Goal: Task Accomplishment & Management: Manage account settings

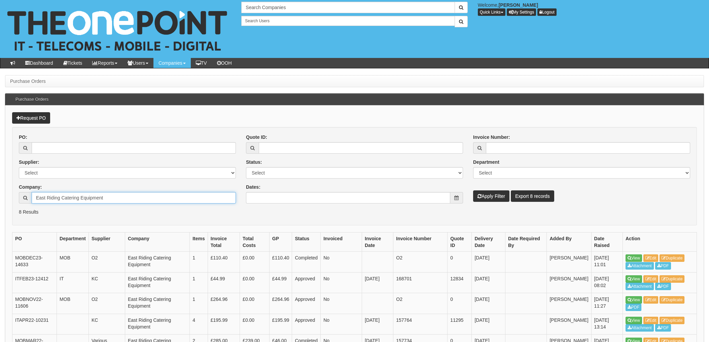
click at [108, 200] on input "East Riding Catering Equipment" at bounding box center [134, 197] width 204 height 11
drag, startPoint x: 119, startPoint y: 197, endPoint x: 9, endPoint y: 197, distance: 110.1
click at [9, 197] on div "Request PO PO: Supplier: Select 123 REG.co.uk 1Password 3 4Gon AA Jones Electri…" at bounding box center [354, 274] width 699 height 338
click at [207, 217] on form "PO: Supplier: Select 123 REG.co.uk 1Password 3 4Gon AA Jones Electric Ltd Abzor…" at bounding box center [354, 176] width 685 height 98
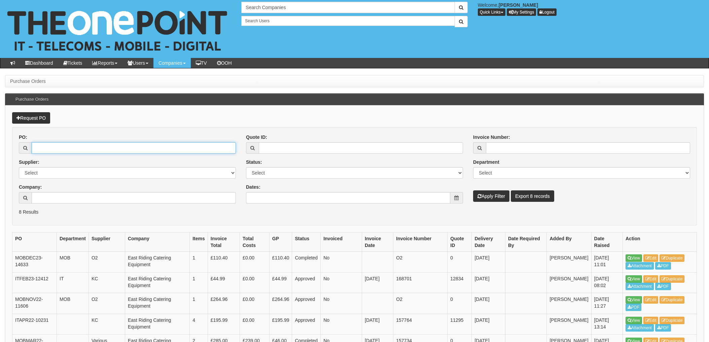
click at [63, 149] on input "PO:" at bounding box center [134, 147] width 204 height 11
type input "19674"
click at [473, 190] on button "Apply Filter" at bounding box center [491, 195] width 36 height 11
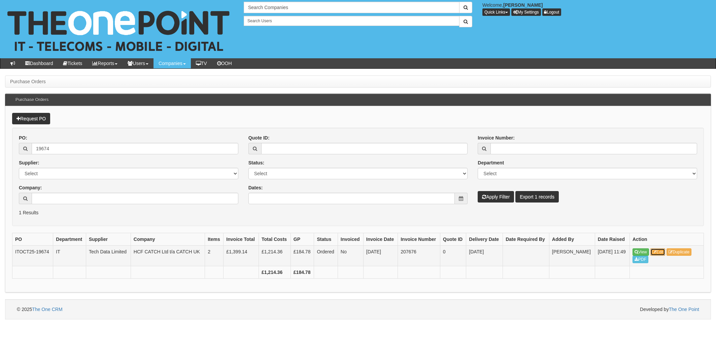
click at [663, 253] on link "Edit" at bounding box center [657, 251] width 15 height 7
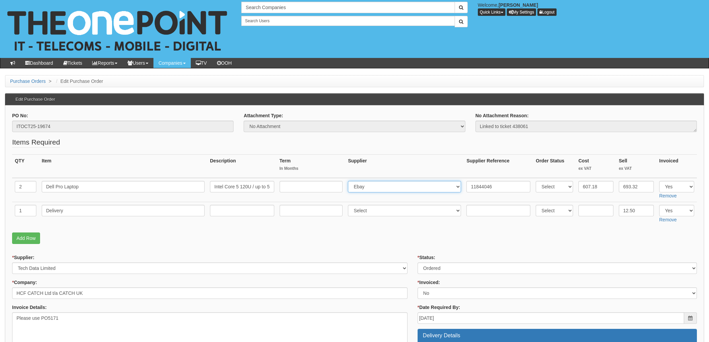
click at [380, 183] on select "Select 123 [DOMAIN_NAME] 1Password 3 4Gon [PERSON_NAME] Electric Ltd Abzorb Acc…" at bounding box center [404, 186] width 113 height 11
select select "211"
click at [467, 185] on input "11844046" at bounding box center [499, 186] width 64 height 11
paste input "PI18977"
type input "PI18977. 11844046"
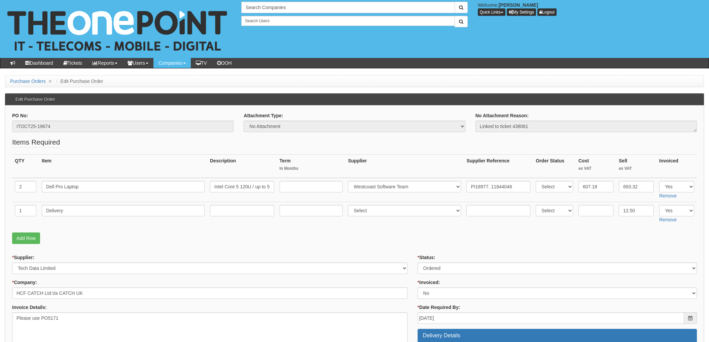
click at [416, 239] on p "Add Row" at bounding box center [354, 237] width 685 height 11
click at [457, 270] on select "Select Approved Completed Delivered Invoiced Ordered Ordered to site Part Order…" at bounding box center [557, 267] width 279 height 11
select select "4"
click at [418, 262] on select "Select Approved Completed Delivered Invoiced Ordered Ordered to site Part Order…" at bounding box center [557, 267] width 279 height 11
click at [439, 289] on select "Select Yes No N/A STB (part of order)" at bounding box center [557, 292] width 279 height 11
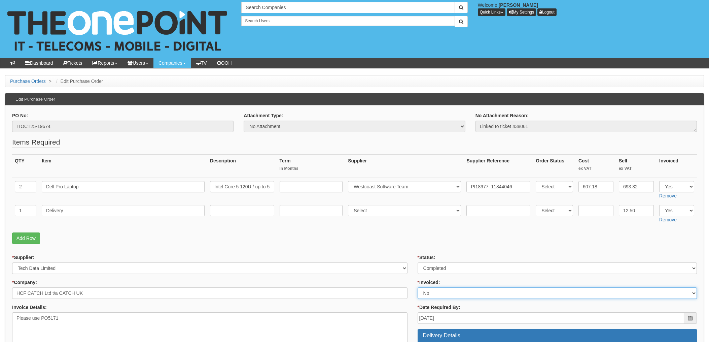
click at [438, 293] on select "Select Yes No N/A STB (part of order)" at bounding box center [557, 292] width 279 height 11
click at [434, 296] on select "Select Yes No N/A STB (part of order)" at bounding box center [557, 292] width 279 height 11
select select "1"
click at [418, 287] on select "Select Yes No N/A STB (part of order)" at bounding box center [557, 292] width 279 height 11
drag, startPoint x: 377, startPoint y: 227, endPoint x: 379, endPoint y: 232, distance: 5.4
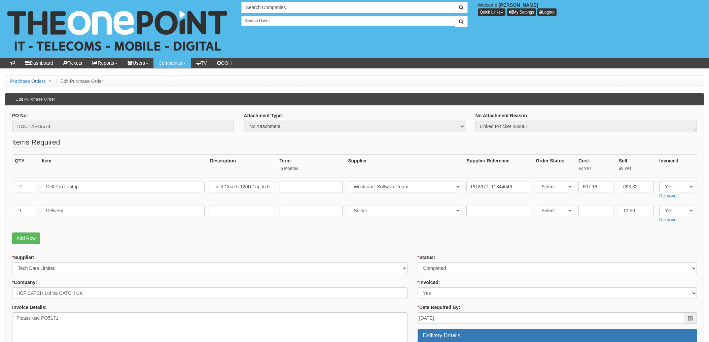
click at [377, 228] on fieldset "Items Required QTY Item Description Term In Months Supplier Supplier Reference …" at bounding box center [354, 192] width 685 height 110
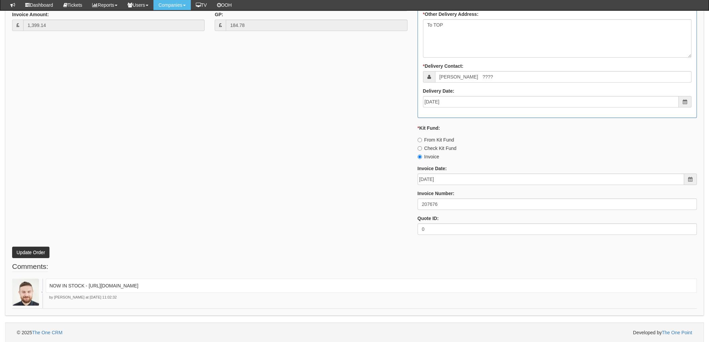
scroll to position [370, 0]
click at [27, 253] on button "Update Order" at bounding box center [30, 251] width 37 height 11
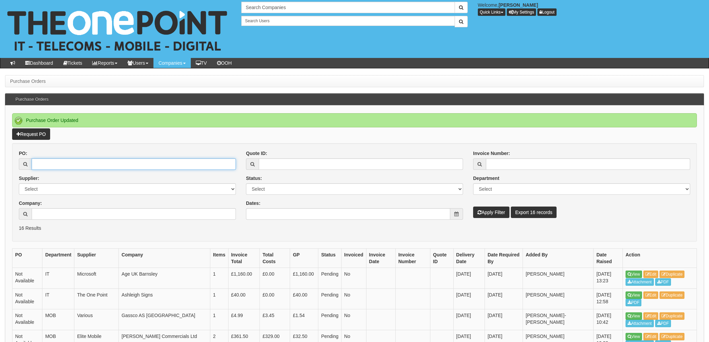
click at [59, 163] on input "PO:" at bounding box center [134, 163] width 204 height 11
type input "19708"
click at [473, 206] on button "Apply Filter" at bounding box center [491, 211] width 36 height 11
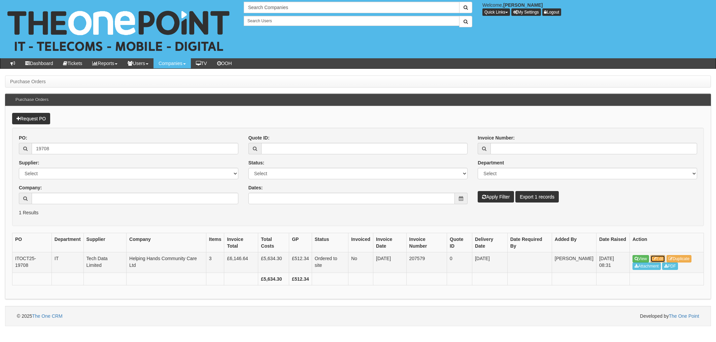
click at [660, 258] on link "Edit" at bounding box center [657, 258] width 15 height 7
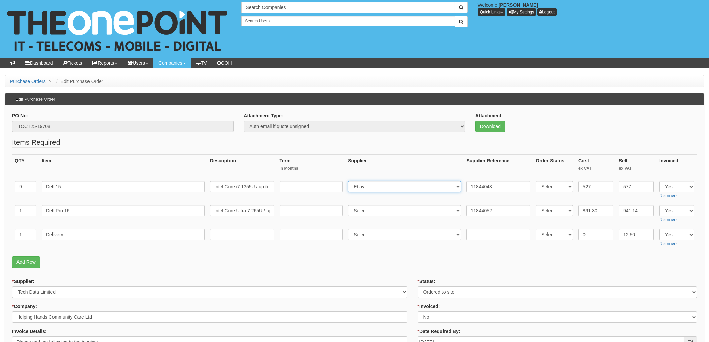
click at [372, 190] on select "Select 123 REG.co.uk 1Password 3 4Gon AA Jones Electric Ltd Abzorb Access Group…" at bounding box center [404, 186] width 113 height 11
select select "211"
click at [469, 187] on input "11844043" at bounding box center [499, 186] width 64 height 11
paste input "PI56892"
type input "PI56892. 11844043"
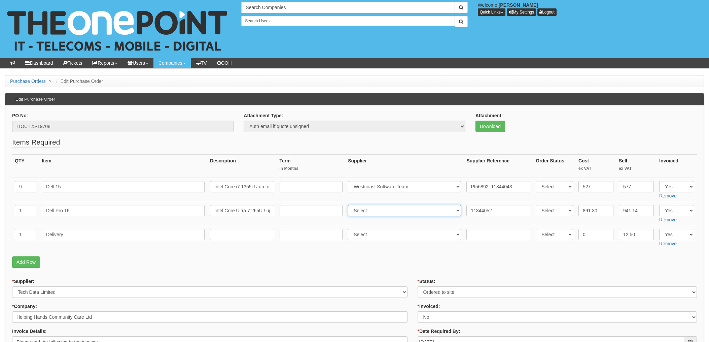
click at [379, 210] on select "Select 123 REG.co.uk 1Password 3 4Gon AA Jones Electric Ltd Abzorb Access Group…" at bounding box center [404, 210] width 113 height 11
select select "211"
click at [350, 205] on select "Select 123 REG.co.uk 1Password 3 4Gon AA Jones Electric Ltd Abzorb Access Group…" at bounding box center [404, 210] width 113 height 11
click at [467, 211] on input "11844052" at bounding box center [499, 210] width 64 height 11
paste input "PI56892"
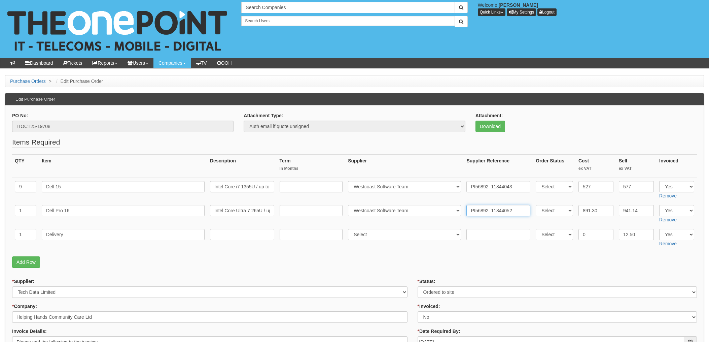
type input "PI56892. 11844052"
click at [386, 260] on p "Add Row" at bounding box center [354, 261] width 685 height 11
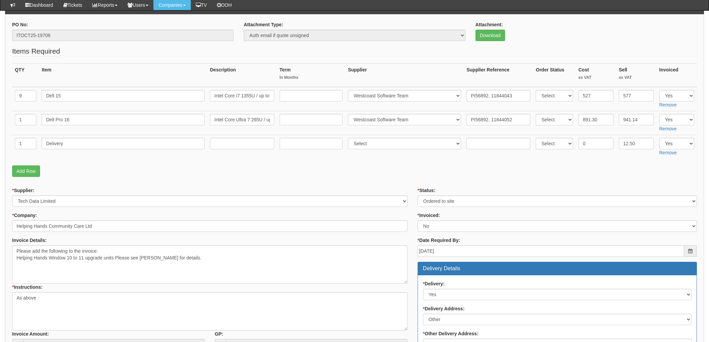
scroll to position [90, 0]
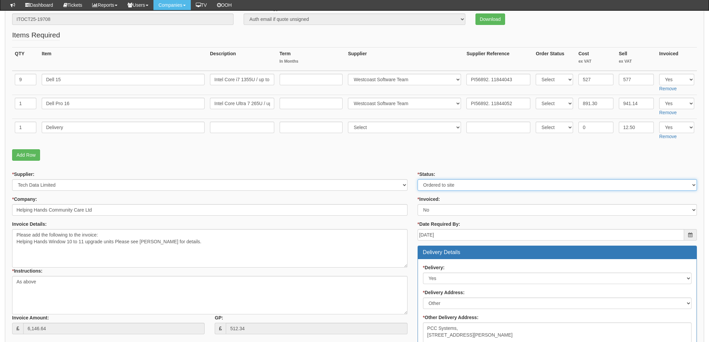
click at [436, 183] on select "Select Approved Completed Delivered Invoiced Ordered Ordered to site Part Order…" at bounding box center [557, 184] width 279 height 11
select select "4"
click at [418, 179] on select "Select Approved Completed Delivered Invoiced Ordered Ordered to site Part Order…" at bounding box center [557, 184] width 279 height 11
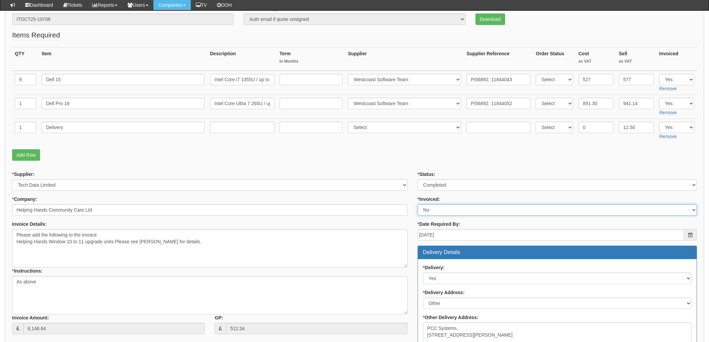
click at [441, 211] on select "Select Yes No N/A STB (part of order)" at bounding box center [557, 209] width 279 height 11
select select "1"
click at [418, 204] on select "Select Yes No N/A STB (part of order)" at bounding box center [557, 209] width 279 height 11
click at [412, 165] on form "PO No: ITOCT25-19708 Attachment Type: Select Signed Quote Auth email if quote u…" at bounding box center [354, 283] width 685 height 556
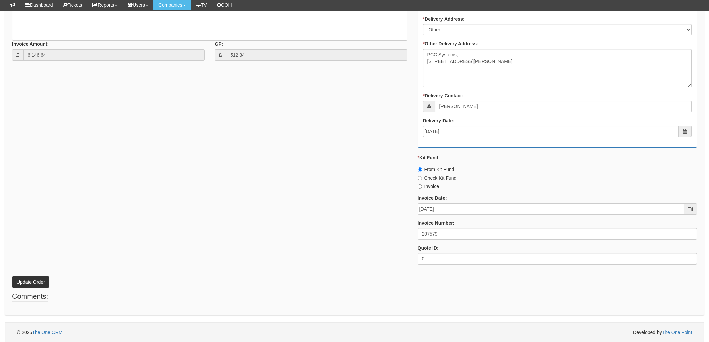
scroll to position [364, 0]
click at [33, 277] on button "Update Order" at bounding box center [30, 281] width 37 height 11
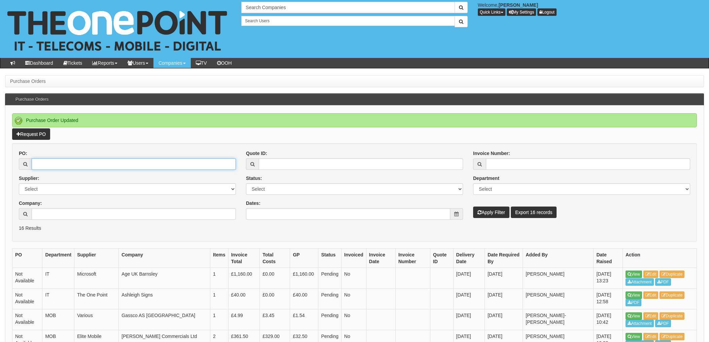
click at [56, 166] on input "PO:" at bounding box center [134, 163] width 204 height 11
type input "19708"
click at [473, 206] on button "Apply Filter" at bounding box center [491, 211] width 36 height 11
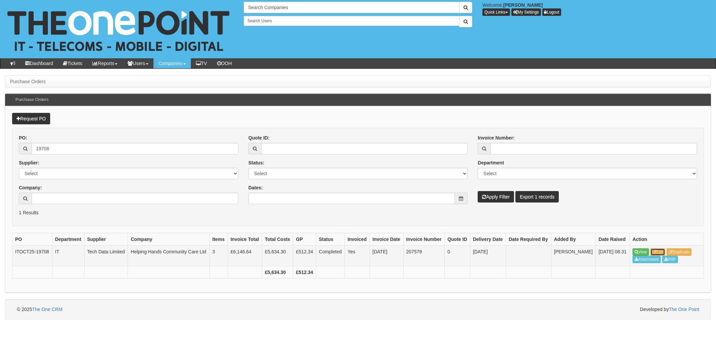
click at [657, 251] on link "Edit" at bounding box center [657, 251] width 15 height 7
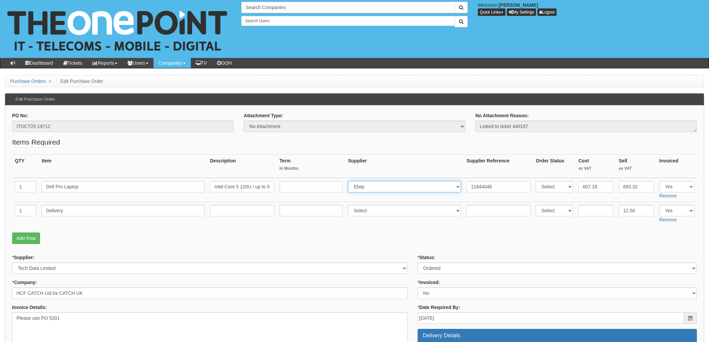
click at [370, 184] on select "Select 123 REG.co.uk 1Password 3 4Gon AA Jones Electric Ltd Abzorb Access Group…" at bounding box center [404, 186] width 113 height 11
select select "211"
click at [350, 181] on select "Select 123 REG.co.uk 1Password 3 4Gon AA Jones Electric Ltd Abzorb Access Group…" at bounding box center [404, 186] width 113 height 11
click at [468, 186] on input "11844046" at bounding box center [499, 186] width 64 height 11
paste input "PI59198"
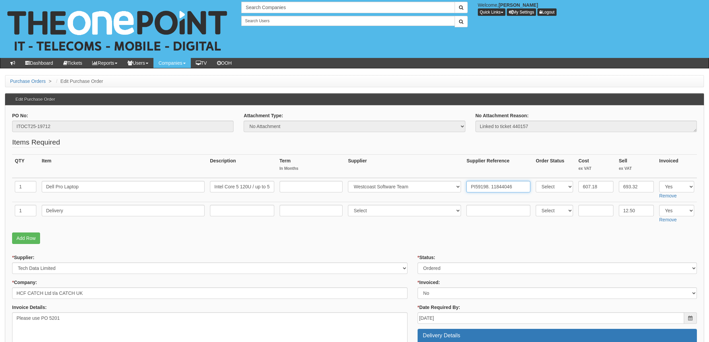
type input "PI59198. 11844046"
click at [431, 266] on select "Select Approved Completed Delivered Invoiced Ordered Ordered to site Part Order…" at bounding box center [557, 267] width 279 height 11
select select "4"
click at [418, 262] on select "Select Approved Completed Delivered Invoiced Ordered Ordered to site Part Order…" at bounding box center [557, 267] width 279 height 11
click at [432, 295] on select "Select Yes No N/A STB (part of order)" at bounding box center [557, 292] width 279 height 11
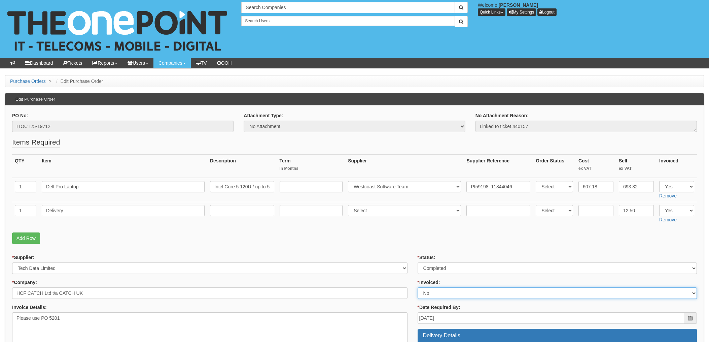
select select "1"
click at [418, 287] on select "Select Yes No N/A STB (part of order)" at bounding box center [557, 292] width 279 height 11
click at [403, 244] on fieldset "Items Required QTY Item Description Term In Months Supplier Supplier Reference …" at bounding box center [354, 192] width 685 height 110
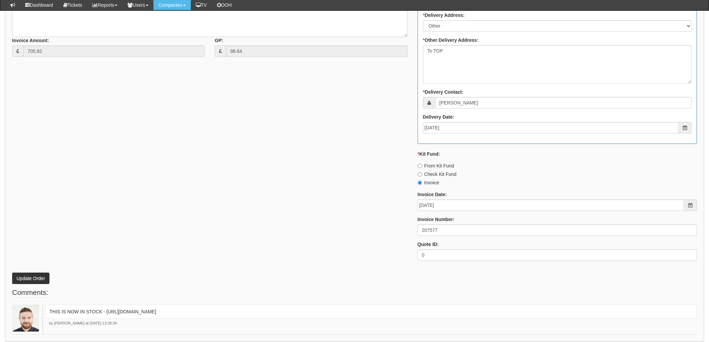
scroll to position [359, 0]
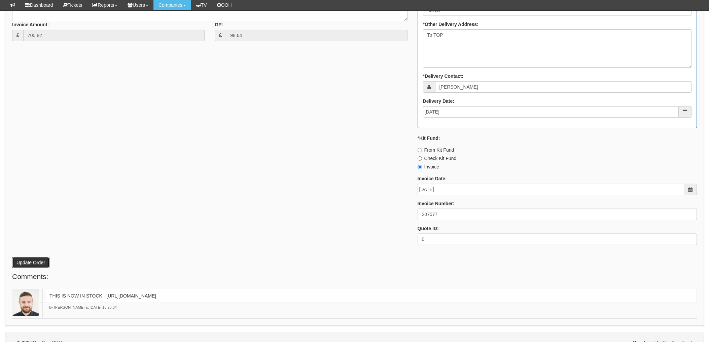
click at [38, 260] on button "Update Order" at bounding box center [30, 262] width 37 height 11
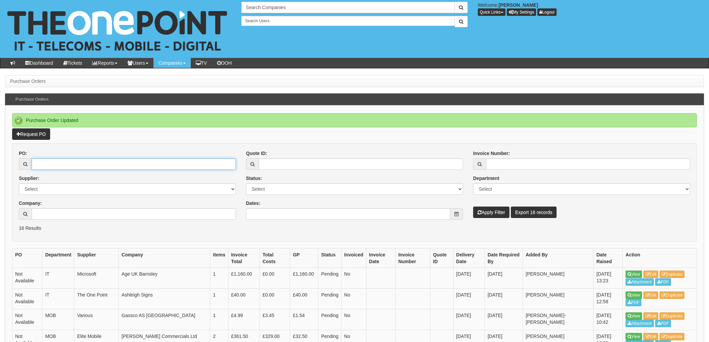
click at [70, 165] on input "PO:" at bounding box center [134, 163] width 204 height 11
type input "19726"
click at [473, 206] on button "Apply Filter" at bounding box center [491, 211] width 36 height 11
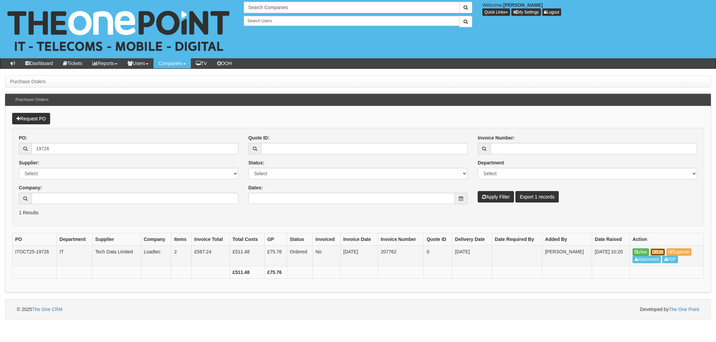
click at [661, 253] on link "Edit" at bounding box center [657, 251] width 15 height 7
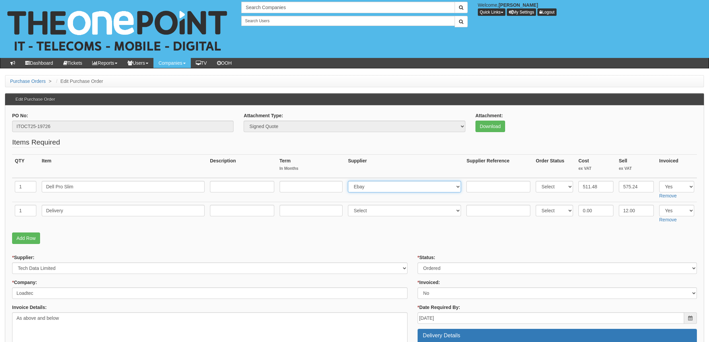
click at [382, 185] on select "Select 123 [DOMAIN_NAME] 1Password 3 4Gon [PERSON_NAME] Electric Ltd Abzorb Acc…" at bounding box center [404, 186] width 113 height 11
select select "211"
click at [350, 181] on select "Select 123 [DOMAIN_NAME] 1Password 3 4Gon [PERSON_NAME] Electric Ltd Abzorb Acc…" at bounding box center [404, 186] width 113 height 11
click at [481, 183] on input "text" at bounding box center [499, 186] width 64 height 11
paste input "PI95339"
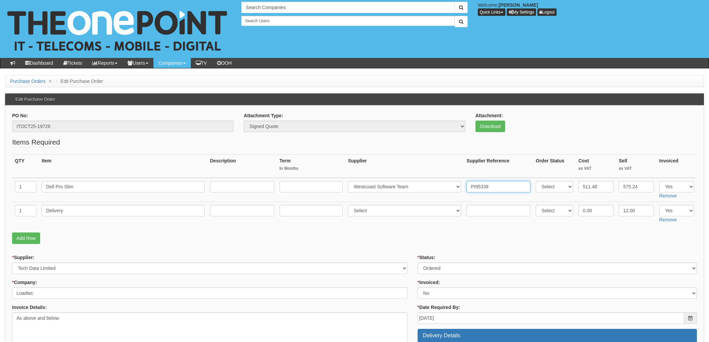
type input "PI95339"
click at [338, 226] on fieldset "Items Required QTY Item Description Term In Months Supplier Supplier Reference …" at bounding box center [354, 192] width 685 height 110
click at [452, 268] on select "Select Approved Completed Delivered Invoiced Ordered Ordered to site Part Order…" at bounding box center [557, 267] width 279 height 11
select select "4"
click at [418, 262] on select "Select Approved Completed Delivered Invoiced Ordered Ordered to site Part Order…" at bounding box center [557, 267] width 279 height 11
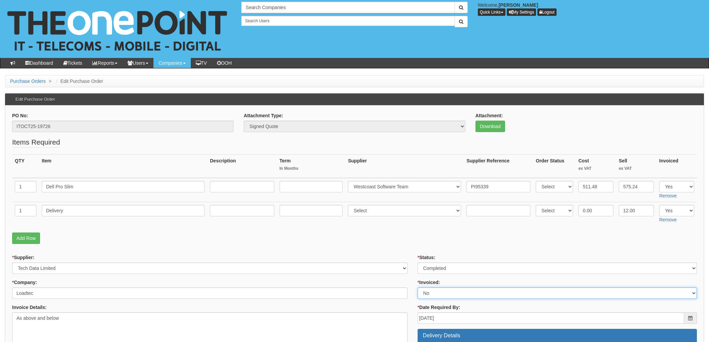
click at [437, 295] on select "Select Yes No N/A STB (part of order)" at bounding box center [557, 292] width 279 height 11
select select "1"
click at [418, 287] on select "Select Yes No N/A STB (part of order)" at bounding box center [557, 292] width 279 height 11
click at [403, 239] on p "Add Row" at bounding box center [354, 237] width 685 height 11
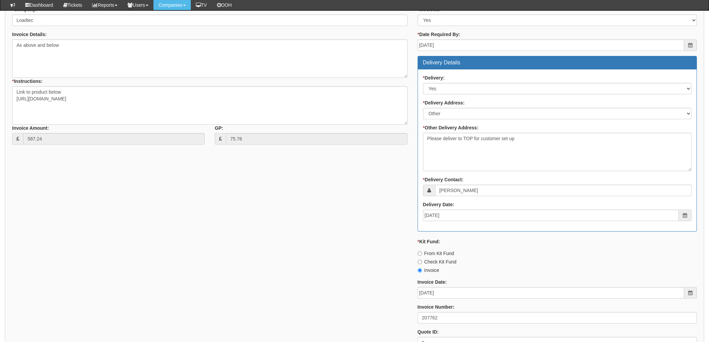
scroll to position [314, 0]
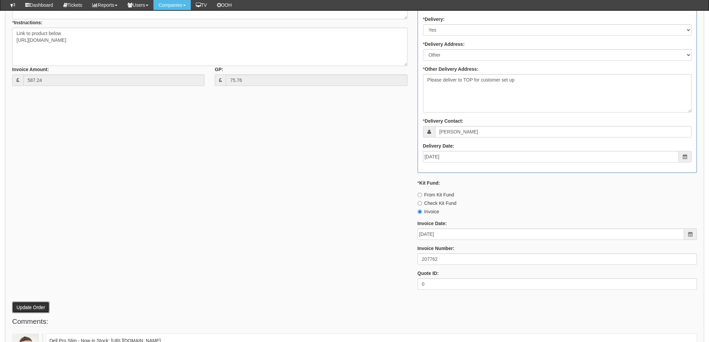
drag, startPoint x: 27, startPoint y: 304, endPoint x: 58, endPoint y: 296, distance: 32.0
click at [28, 304] on button "Update Order" at bounding box center [30, 306] width 37 height 11
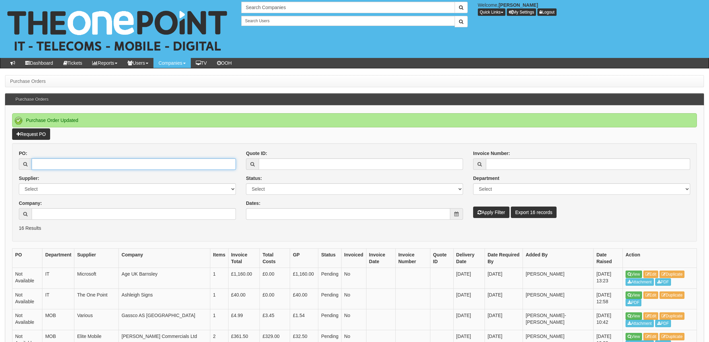
click at [47, 162] on input "PO:" at bounding box center [134, 163] width 204 height 11
type input "19741"
click at [473, 206] on button "Apply Filter" at bounding box center [491, 211] width 36 height 11
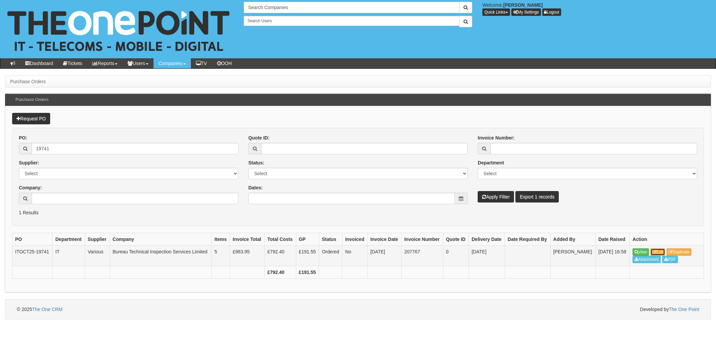
click at [659, 251] on link "Edit" at bounding box center [657, 251] width 15 height 7
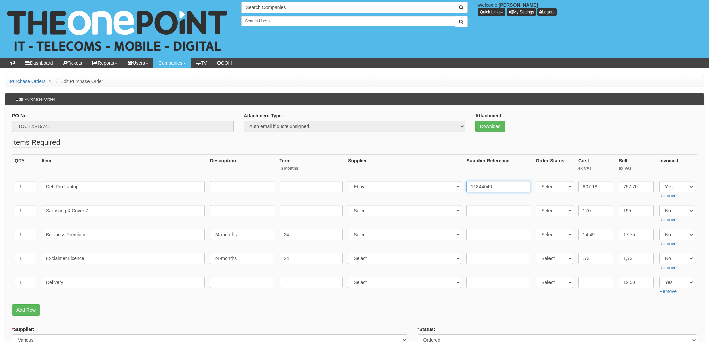
click at [468, 188] on input "11844046" at bounding box center [499, 186] width 64 height 11
paste input "PI95339"
type input "PI95339. 11844046"
click at [386, 188] on select "Select 123 REG.co.uk 1Password 3 4Gon AA Jones Electric Ltd Abzorb Access Group…" at bounding box center [404, 186] width 113 height 11
select select "211"
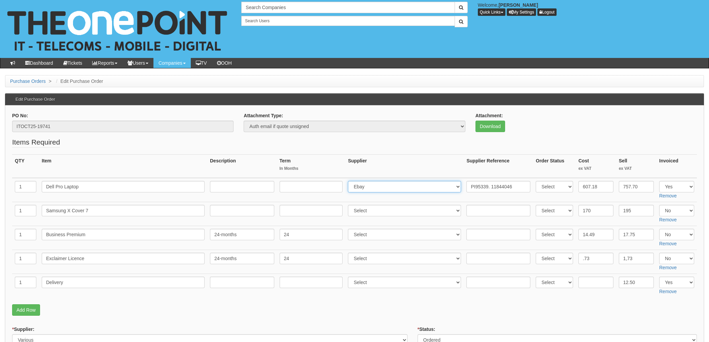
click at [350, 181] on select "Select 123 REG.co.uk 1Password 3 4Gon AA Jones Electric Ltd Abzorb Access Group…" at bounding box center [404, 186] width 113 height 11
click at [419, 303] on fieldset "Items Required QTY Item Description Term In Months Supplier Supplier Reference …" at bounding box center [354, 228] width 685 height 182
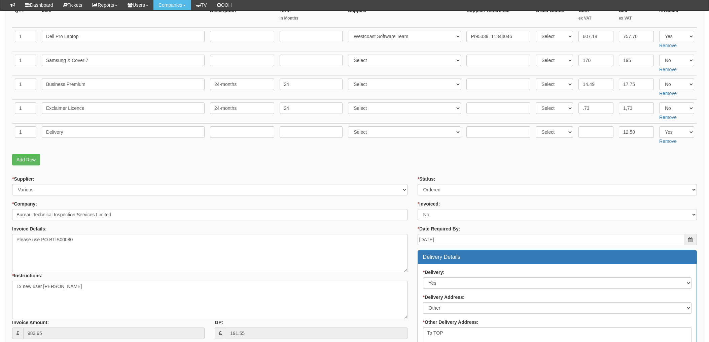
scroll to position [134, 0]
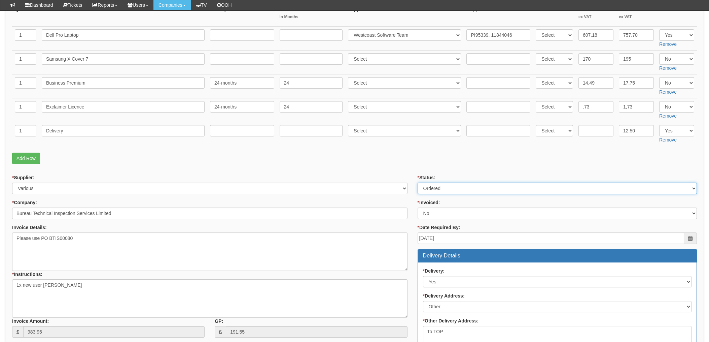
click at [450, 186] on select "Select Approved Completed Delivered Invoiced Ordered Ordered to site Part Order…" at bounding box center [557, 187] width 279 height 11
click at [405, 157] on p "Add Row" at bounding box center [354, 158] width 685 height 11
click at [415, 165] on fieldset "Items Required QTY Item Description Term In Months Supplier Supplier Reference …" at bounding box center [354, 77] width 685 height 182
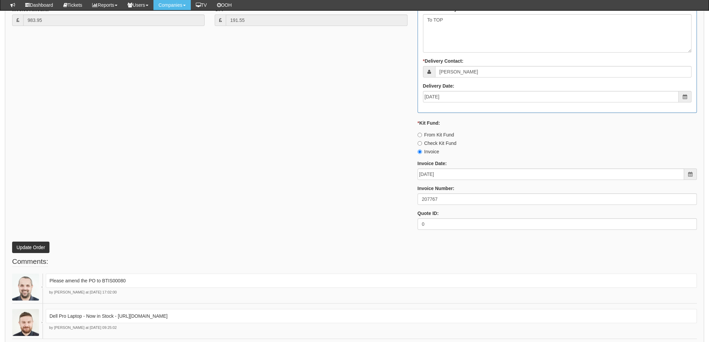
scroll to position [449, 0]
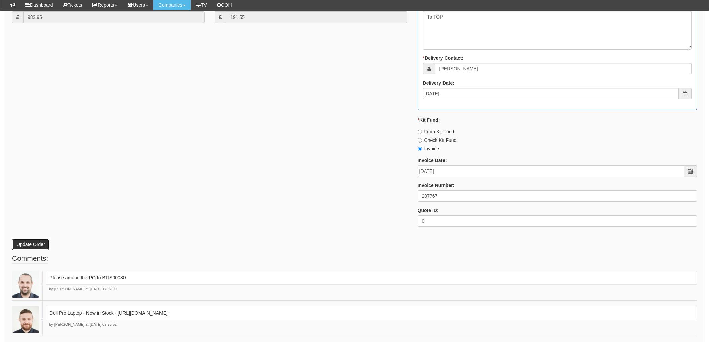
click at [36, 242] on button "Update Order" at bounding box center [30, 243] width 37 height 11
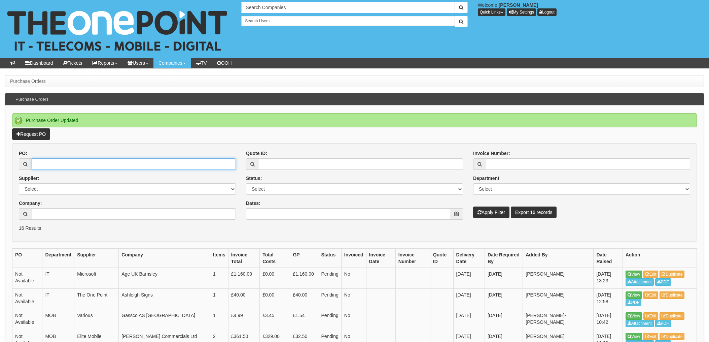
click at [96, 159] on input "PO:" at bounding box center [134, 163] width 204 height 11
type input "3789"
click at [473, 206] on button "Apply Filter" at bounding box center [491, 211] width 36 height 11
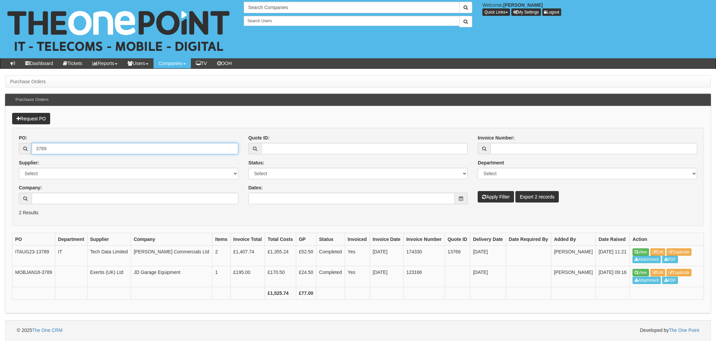
click at [42, 147] on input "3789" at bounding box center [135, 148] width 207 height 11
drag, startPoint x: 55, startPoint y: 147, endPoint x: 5, endPoint y: 148, distance: 49.2
click at [7, 148] on div "Request PO PO: 3789 Supplier: Select 123 REG.co.uk 1Password 3 4Gon AA Jones El…" at bounding box center [358, 209] width 706 height 207
type input "19212"
click at [478, 191] on button "Apply Filter" at bounding box center [496, 196] width 36 height 11
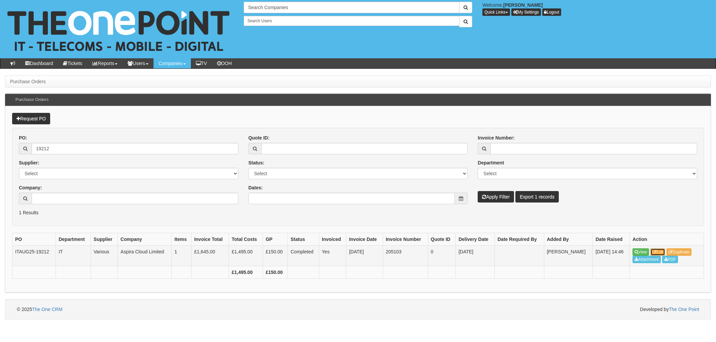
click at [658, 252] on link "Edit" at bounding box center [657, 251] width 15 height 7
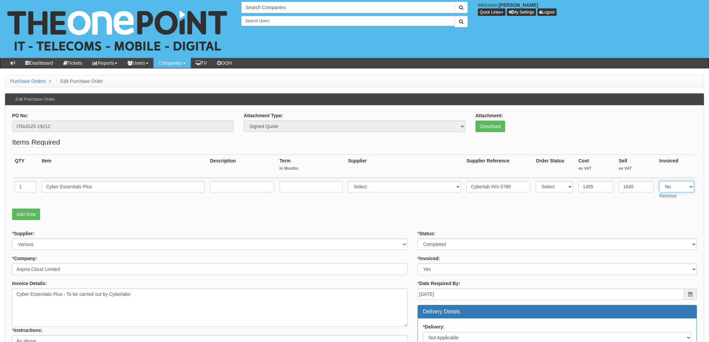
click at [678, 187] on select "Select Yes No N/A" at bounding box center [677, 186] width 35 height 11
select select "Yes"
click at [660, 181] on select "Select Yes No N/A" at bounding box center [677, 186] width 35 height 11
click at [403, 210] on p "Add Row" at bounding box center [354, 213] width 685 height 11
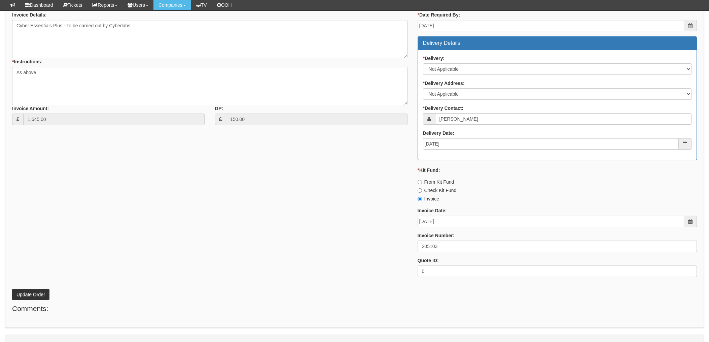
scroll to position [264, 0]
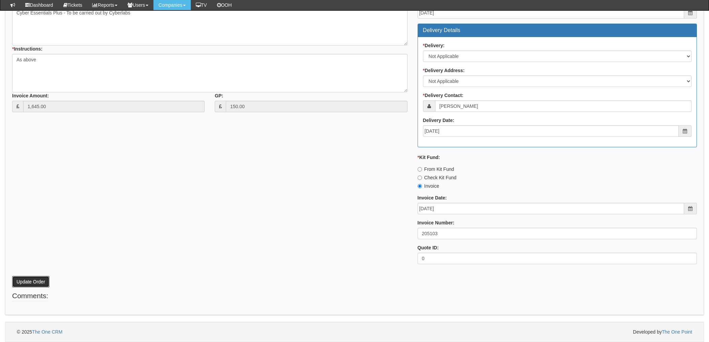
click at [32, 279] on button "Update Order" at bounding box center [30, 281] width 37 height 11
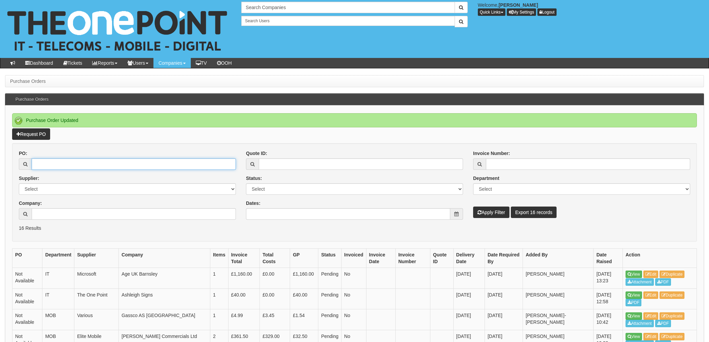
click at [61, 164] on input "PO:" at bounding box center [134, 163] width 204 height 11
type input "19118"
click at [473, 206] on button "Apply Filter" at bounding box center [491, 211] width 36 height 11
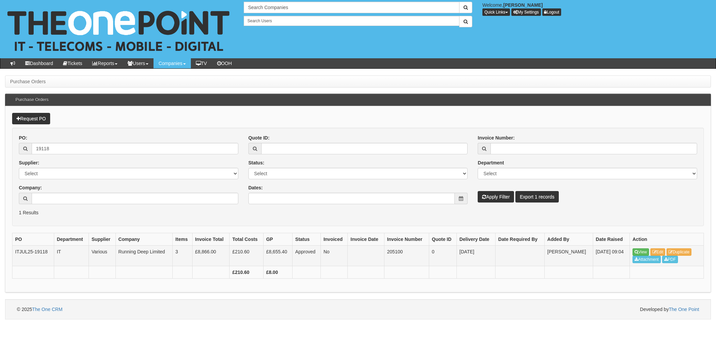
click at [657, 247] on td "View Edit Duplicate Attachment PDF" at bounding box center [667, 255] width 74 height 21
click at [658, 249] on link "Edit" at bounding box center [657, 251] width 15 height 7
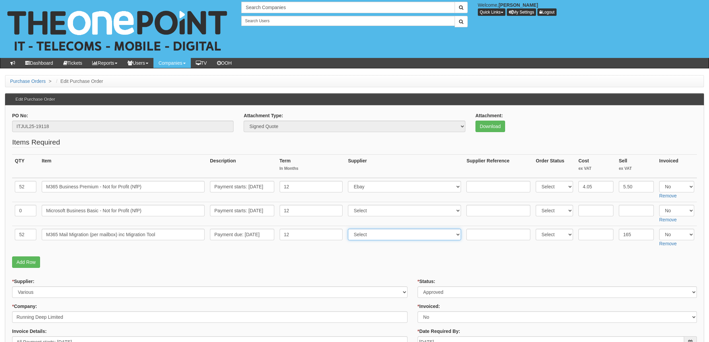
click at [374, 238] on select "Select 123 REG.co.uk 1Password 3 4Gon AA Jones Electric Ltd Abzorb Access Group…" at bounding box center [404, 234] width 113 height 11
click at [350, 229] on select "Select 123 REG.co.uk 1Password 3 4Gon AA Jones Electric Ltd Abzorb Access Group…" at bounding box center [404, 234] width 113 height 11
click at [476, 235] on input "text" at bounding box center [499, 234] width 64 height 11
type input "45 x BitTitan"
click at [476, 258] on p "Add Row" at bounding box center [354, 261] width 685 height 11
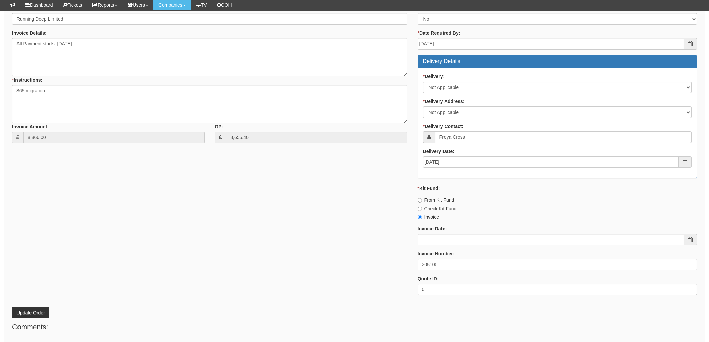
scroll to position [312, 0]
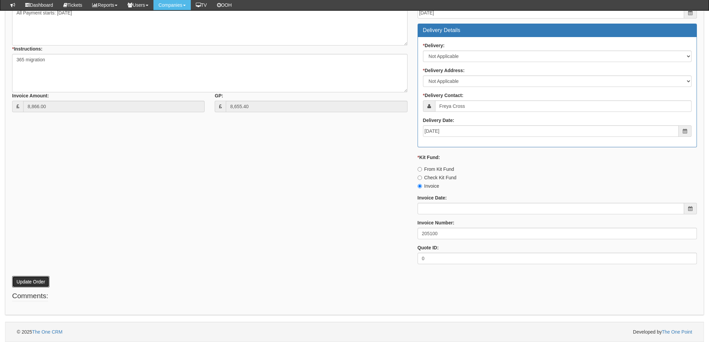
click at [28, 282] on button "Update Order" at bounding box center [30, 281] width 37 height 11
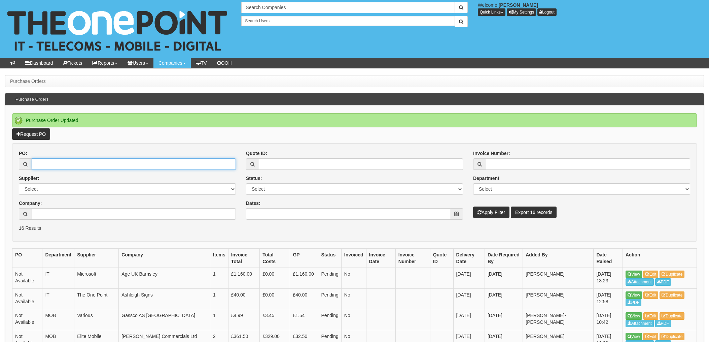
click at [67, 166] on input "PO:" at bounding box center [134, 163] width 204 height 11
type input "19549"
click at [473, 206] on button "Apply Filter" at bounding box center [491, 211] width 36 height 11
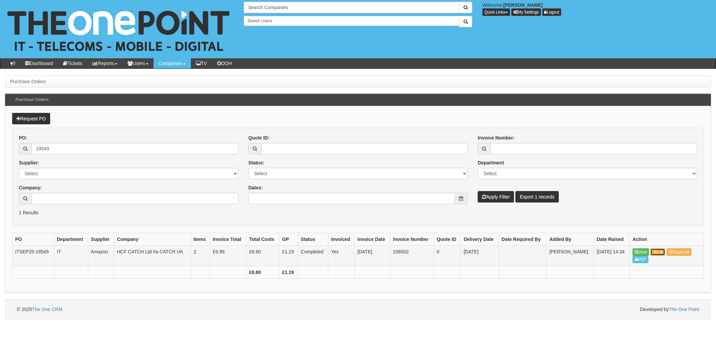
click at [659, 254] on link "Edit" at bounding box center [657, 251] width 15 height 7
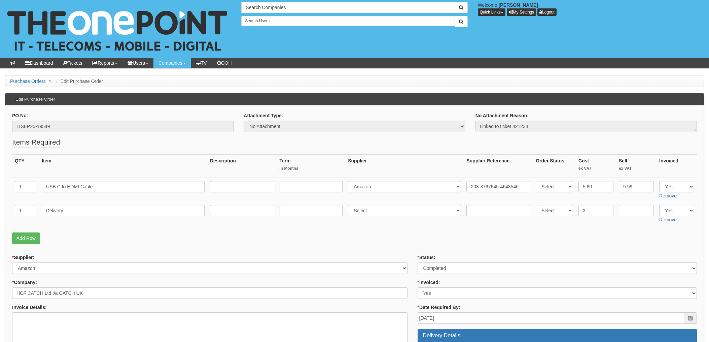
click at [400, 239] on p "Add Row" at bounding box center [354, 237] width 685 height 11
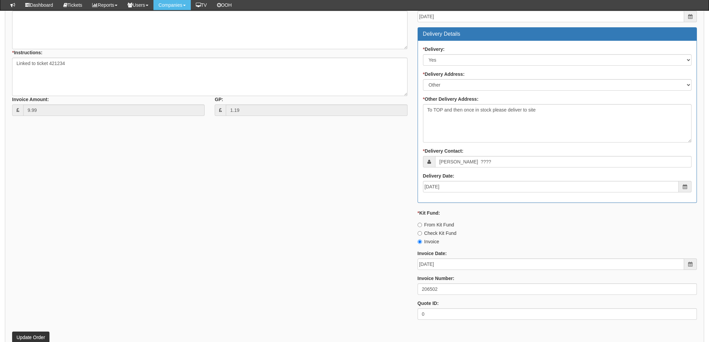
scroll to position [269, 0]
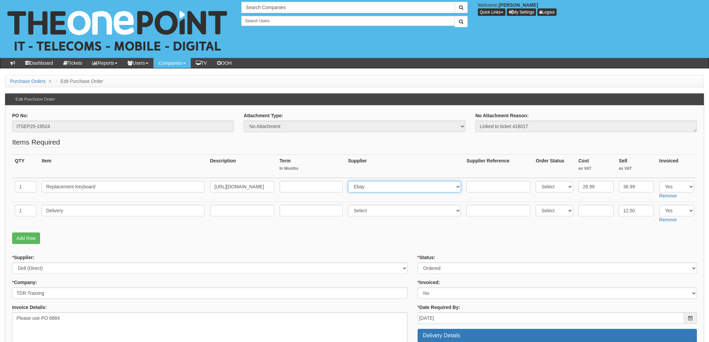
click at [371, 190] on select "Select 123 REG.co.uk 1Password 3 4Gon AA Jones Electric Ltd Abzorb Access Group…" at bounding box center [404, 186] width 113 height 11
select select "122"
click at [350, 181] on select "Select 123 REG.co.uk 1Password 3 4Gon AA Jones Electric Ltd Abzorb Access Group…" at bounding box center [404, 186] width 113 height 11
click at [476, 187] on input "text" at bounding box center [499, 186] width 64 height 11
paste input "1405514956"
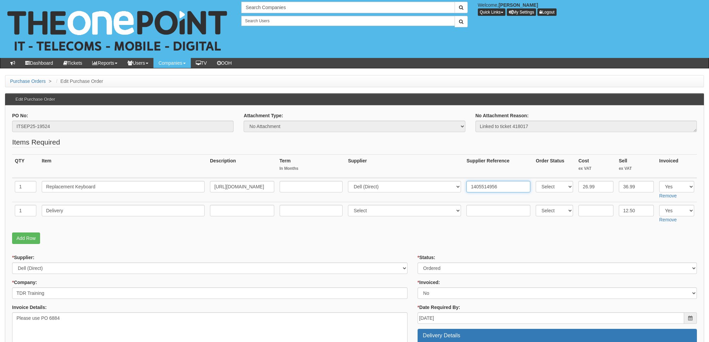
type input "1405514956"
click at [419, 237] on p "Add Row" at bounding box center [354, 237] width 685 height 11
click at [437, 269] on select "Select Approved Completed Delivered Invoiced Ordered Ordered to site Part Order…" at bounding box center [557, 267] width 279 height 11
select select "4"
click at [418, 262] on select "Select Approved Completed Delivered Invoiced Ordered Ordered to site Part Order…" at bounding box center [557, 267] width 279 height 11
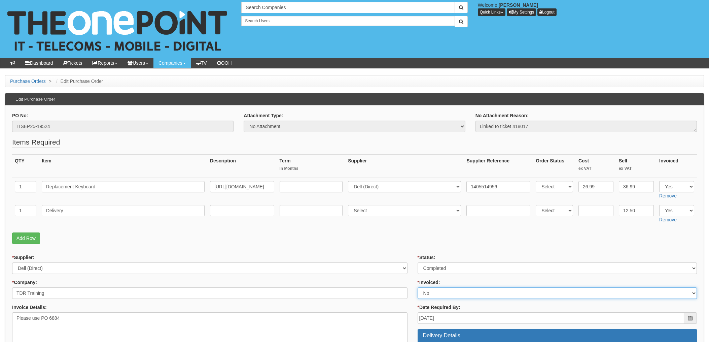
click at [428, 291] on select "Select Yes No N/A STB (part of order)" at bounding box center [557, 292] width 279 height 11
select select "1"
click at [418, 287] on select "Select Yes No N/A STB (part of order)" at bounding box center [557, 292] width 279 height 11
click at [399, 240] on p "Add Row" at bounding box center [354, 237] width 685 height 11
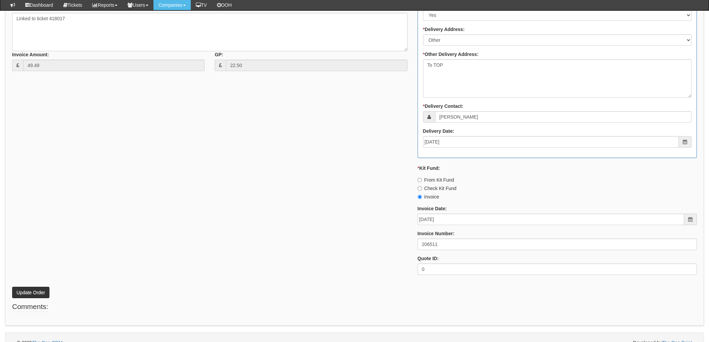
scroll to position [340, 0]
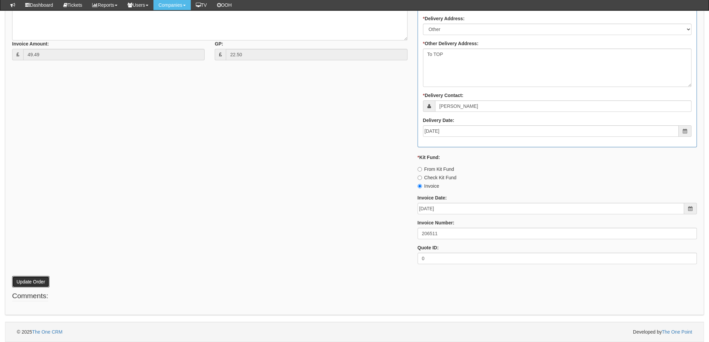
click at [34, 282] on button "Update Order" at bounding box center [30, 281] width 37 height 11
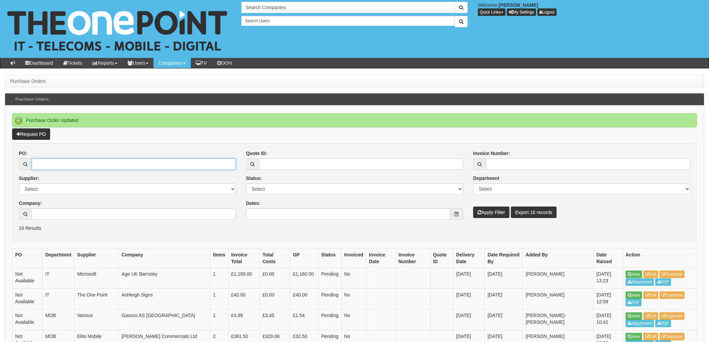
click at [55, 160] on input "PO:" at bounding box center [134, 163] width 204 height 11
type input "19234"
click at [473, 206] on button "Apply Filter" at bounding box center [491, 211] width 36 height 11
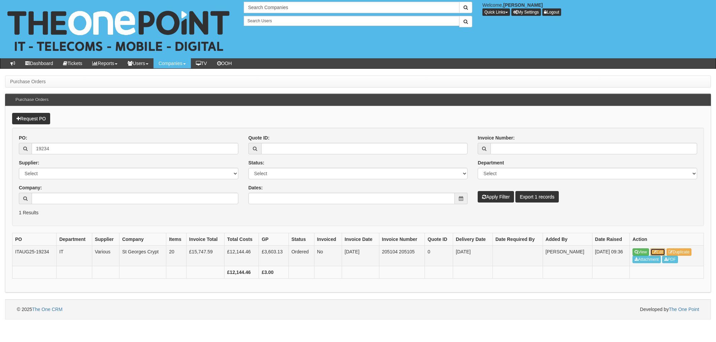
click at [659, 252] on link "Edit" at bounding box center [657, 251] width 15 height 7
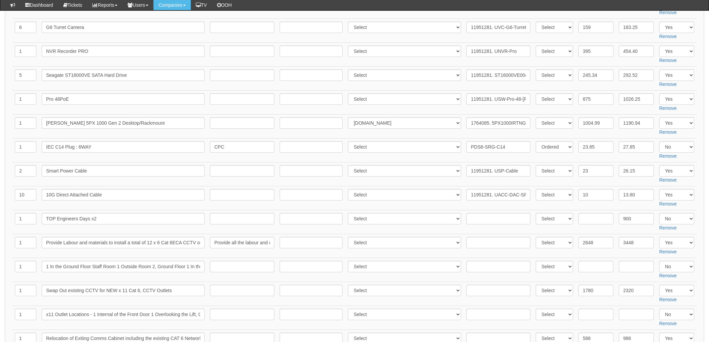
scroll to position [179, 0]
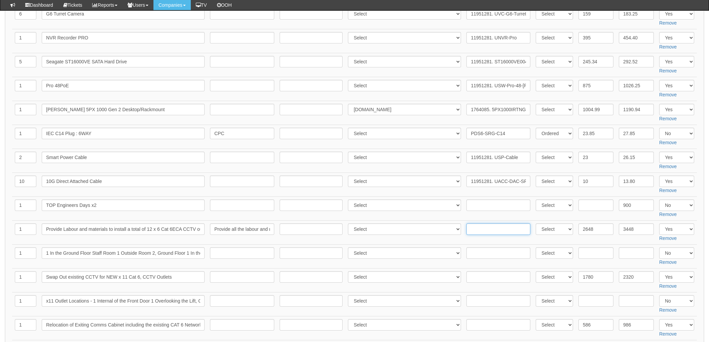
click at [485, 231] on input "text" at bounding box center [499, 228] width 64 height 11
drag, startPoint x: 476, startPoint y: 230, endPoint x: 430, endPoint y: 231, distance: 46.1
click at [430, 231] on select "Select 123 REG.co.uk 1Password 3 4Gon AA Jones Electric Ltd Abzorb Access Group…" at bounding box center [404, 228] width 113 height 11
select select "235"
click at [429, 231] on select "Select 123 REG.co.uk 1Password 3 4Gon AA Jones Electric Ltd Abzorb Access Group…" at bounding box center [404, 228] width 113 height 11
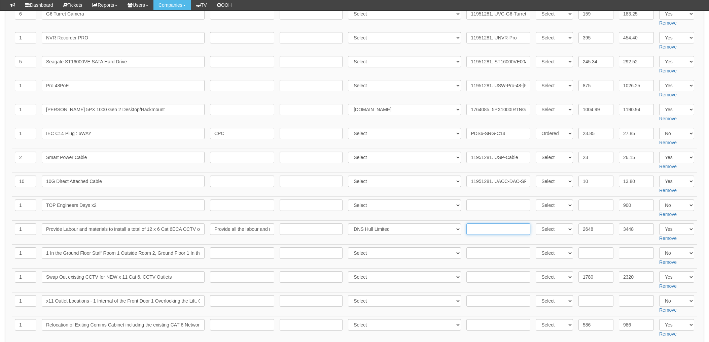
click at [491, 230] on input "text" at bounding box center [499, 228] width 64 height 11
paste input "7359"
type input "7359"
click at [375, 277] on select "Select 123 REG.co.uk 1Password 3 4Gon AA Jones Electric Ltd Abzorb Access Group…" at bounding box center [404, 276] width 113 height 11
select select "235"
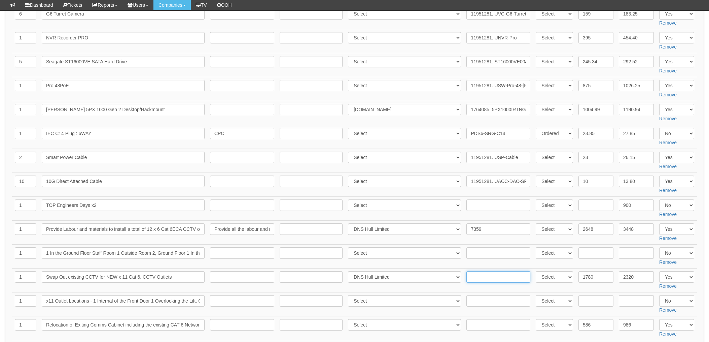
click at [482, 279] on input "text" at bounding box center [499, 276] width 64 height 11
paste input "7359"
type input "7359"
click at [476, 323] on input "text" at bounding box center [499, 324] width 64 height 11
paste input "7359"
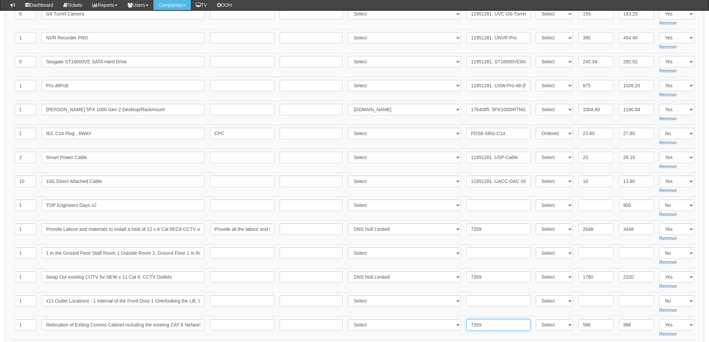
type input "7359"
click at [369, 324] on select "Select 123 REG.co.uk 1Password 3 4Gon AA Jones Electric Ltd Abzorb Access Group…" at bounding box center [404, 324] width 113 height 11
select select "235"
click at [350, 319] on select "Select 123 REG.co.uk 1Password 3 4Gon AA Jones Electric Ltd Abzorb Access Group…" at bounding box center [404, 324] width 113 height 11
click at [461, 288] on td "Select 123 REG.co.uk 1Password 3 4Gon AA Jones Electric Ltd Abzorb Access Group…" at bounding box center [404, 280] width 119 height 24
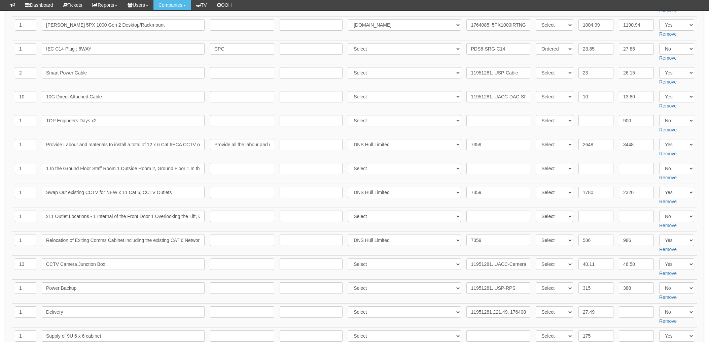
scroll to position [269, 0]
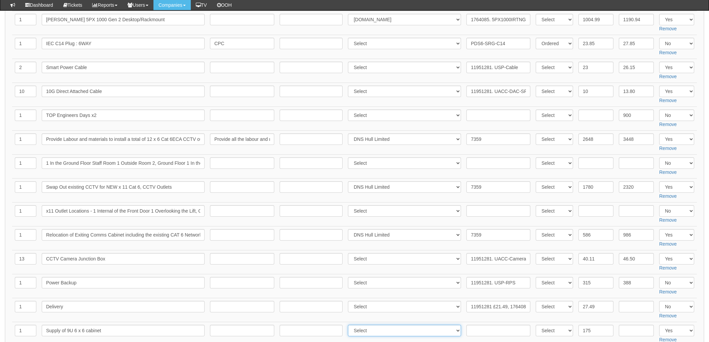
click at [382, 331] on select "Select 123 REG.co.uk 1Password 3 4Gon AA Jones Electric Ltd Abzorb Access Group…" at bounding box center [404, 330] width 113 height 11
select select "235"
click at [478, 333] on input "text" at bounding box center [499, 330] width 64 height 11
paste input "7359"
type input "7359"
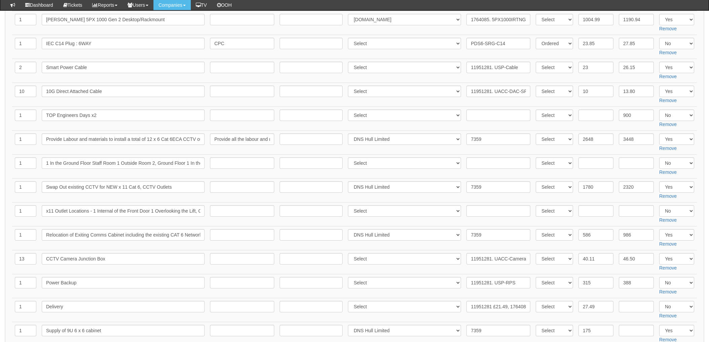
click at [461, 273] on td "Select 123 REG.co.uk 1Password 3 4Gon AA Jones Electric Ltd Abzorb Access Group…" at bounding box center [404, 262] width 119 height 24
click at [458, 271] on td "Select 123 REG.co.uk 1Password 3 4Gon AA Jones Electric Ltd Abzorb Access Group…" at bounding box center [404, 262] width 119 height 24
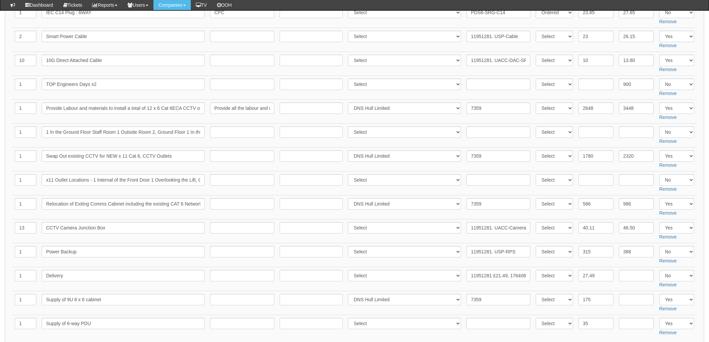
scroll to position [314, 0]
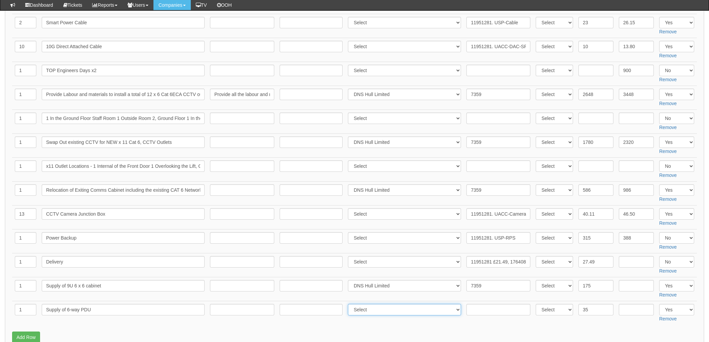
click at [389, 309] on select "Select 123 REG.co.uk 1Password 3 4Gon AA Jones Electric Ltd Abzorb Access Group…" at bounding box center [404, 309] width 113 height 11
select select "235"
click at [484, 309] on input "text" at bounding box center [499, 309] width 64 height 11
paste input "7359"
type input "7359"
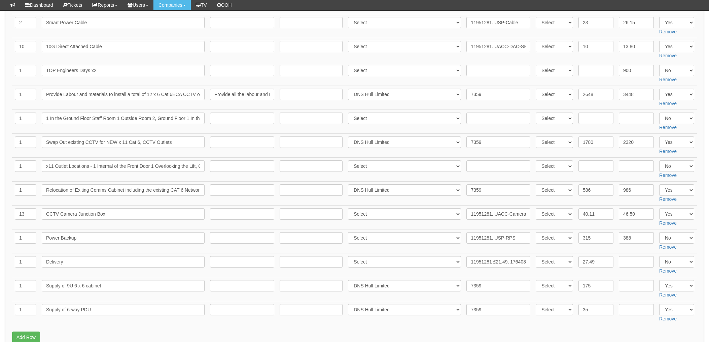
click at [458, 293] on td "Select 123 REG.co.uk 1Password 3 4Gon AA Jones Electric Ltd Abzorb Access Group…" at bounding box center [404, 289] width 119 height 24
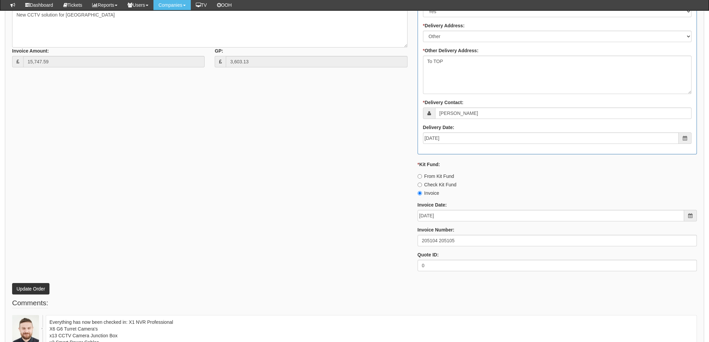
scroll to position [898, 0]
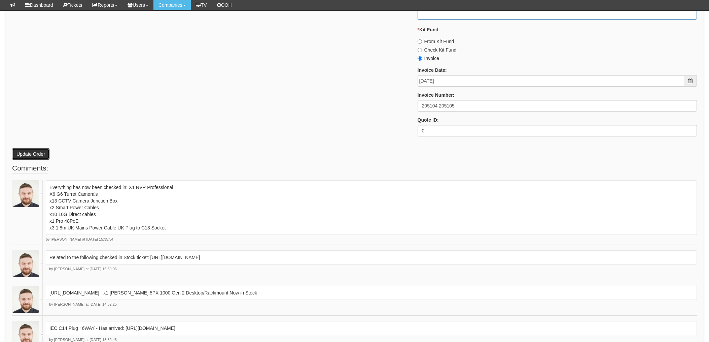
click at [30, 156] on button "Update Order" at bounding box center [30, 153] width 37 height 11
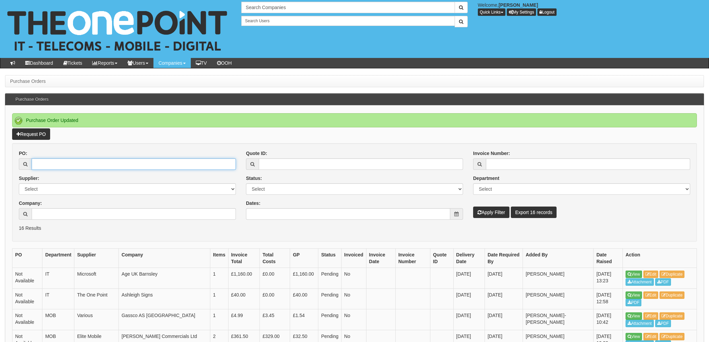
click at [88, 166] on input "PO:" at bounding box center [134, 163] width 204 height 11
type input "19234"
click at [473, 206] on button "Apply Filter" at bounding box center [491, 211] width 36 height 11
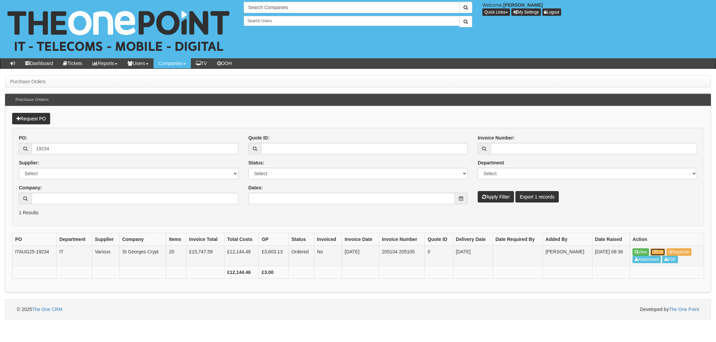
click at [657, 251] on icon at bounding box center [654, 252] width 4 height 4
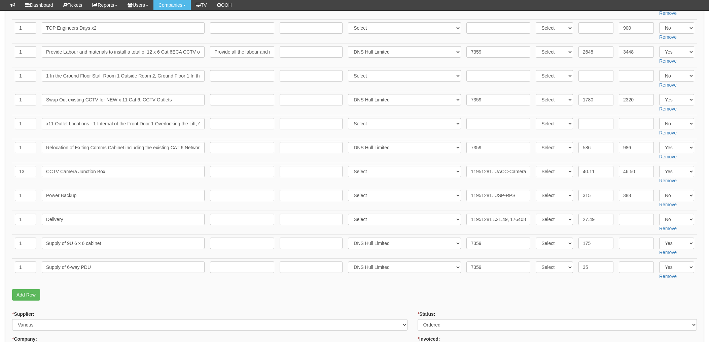
scroll to position [359, 0]
click at [668, 196] on select "Select Yes No N/A" at bounding box center [677, 192] width 35 height 11
select select "Yes"
click at [660, 188] on select "Select Yes No N/A" at bounding box center [677, 192] width 35 height 11
click at [674, 218] on select "Select Yes No N/A" at bounding box center [677, 216] width 35 height 11
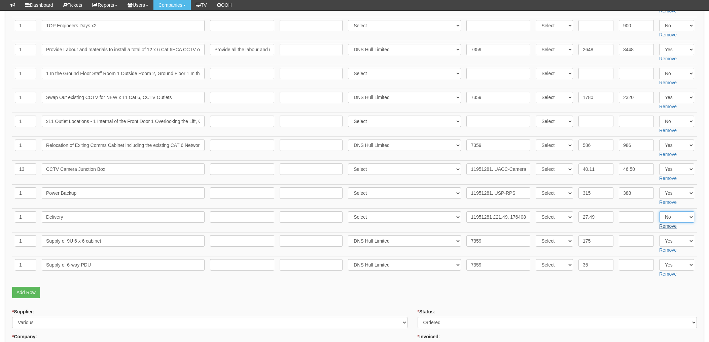
select select "Yes"
click at [660, 211] on select "Select Yes No N/A" at bounding box center [677, 216] width 35 height 11
click at [451, 227] on td "Select 123 REG.co.uk 1Password 3 4Gon AA Jones Electric Ltd Abzorb Access Group…" at bounding box center [404, 220] width 119 height 24
click at [392, 288] on p "Add Row" at bounding box center [354, 292] width 685 height 11
click at [436, 325] on select "Select Approved Completed Delivered Invoiced Ordered Ordered to site Part Order…" at bounding box center [557, 321] width 279 height 11
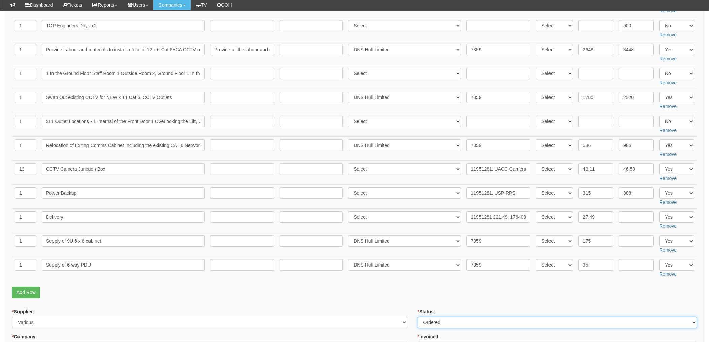
select select "4"
click at [418, 317] on select "Select Approved Completed Delivered Invoiced Ordered Ordered to site Part Order…" at bounding box center [557, 321] width 279 height 11
click at [413, 285] on fieldset "Items Required QTY Item Description Term In Months Supplier Supplier Reference …" at bounding box center [354, 31] width 685 height 540
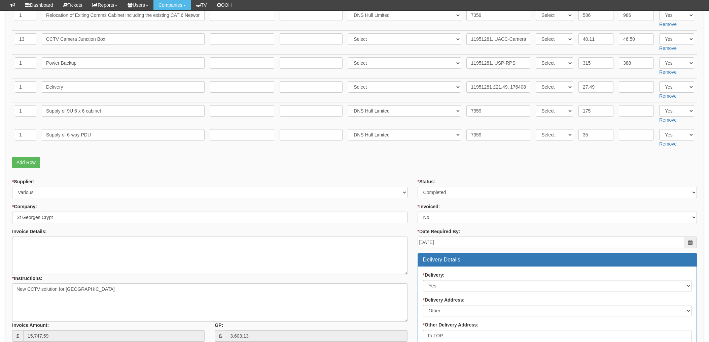
scroll to position [494, 0]
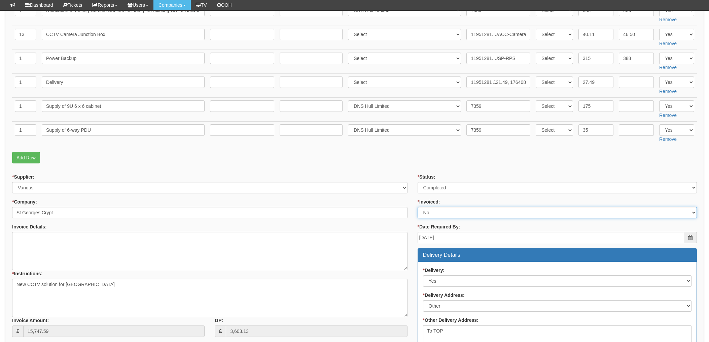
click at [430, 211] on select "Select Yes No N/A STB (part of order)" at bounding box center [557, 212] width 279 height 11
click at [418, 207] on select "Select Yes No N/A STB (part of order)" at bounding box center [557, 212] width 279 height 11
click at [431, 212] on select "Select Yes No N/A STB (part of order)" at bounding box center [557, 212] width 279 height 11
select select "1"
click at [418, 207] on select "Select Yes No N/A STB (part of order)" at bounding box center [557, 212] width 279 height 11
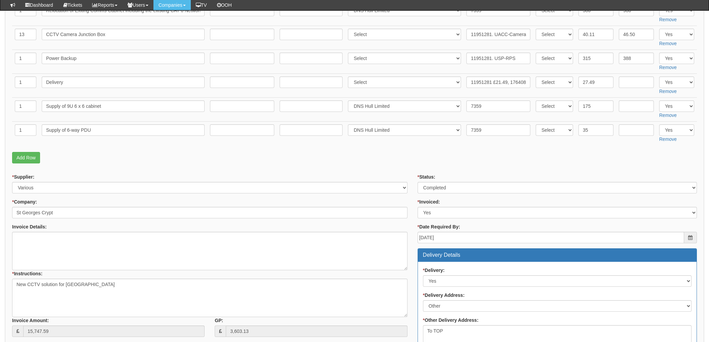
click at [409, 174] on div "* Supplier: Select 123 REG.co.uk 1Password 3 4Gon AA Jones Electric Ltd Abzorb …" at bounding box center [210, 257] width 406 height 168
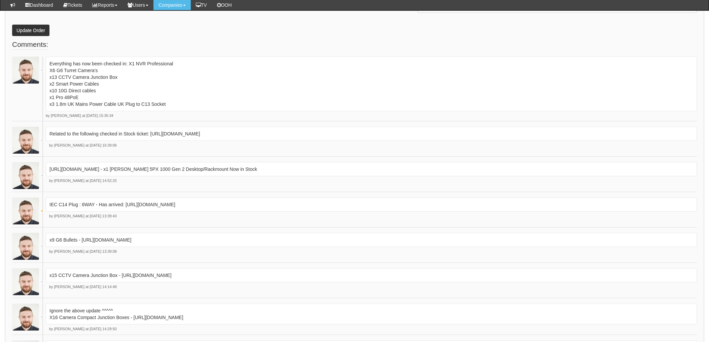
scroll to position [976, 0]
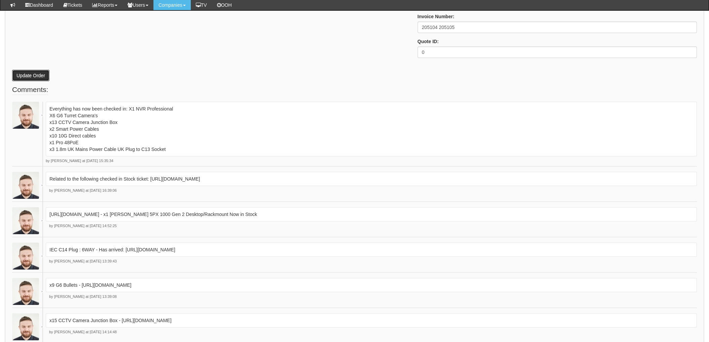
click at [24, 77] on button "Update Order" at bounding box center [30, 75] width 37 height 11
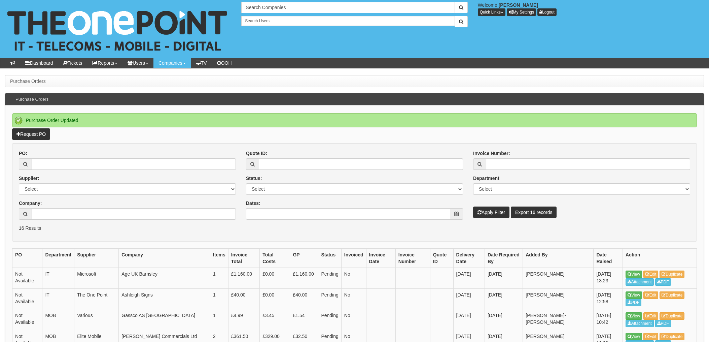
drag, startPoint x: 462, startPoint y: 231, endPoint x: 483, endPoint y: 230, distance: 21.3
click at [462, 232] on form "PO: Supplier: Select 123 [DOMAIN_NAME] 1Password 3 4Gon [PERSON_NAME] Electric …" at bounding box center [354, 192] width 685 height 98
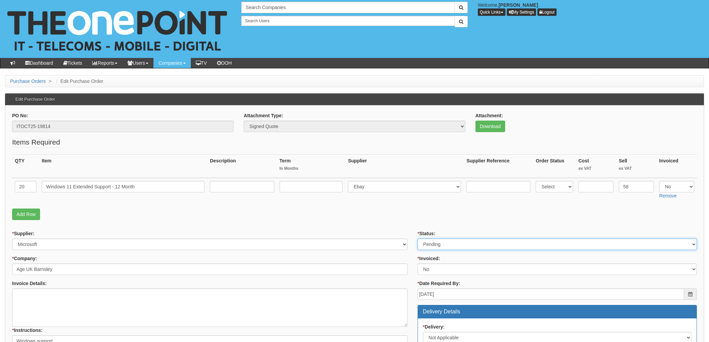
click at [451, 244] on select "Select Approved Completed Delivered Invoiced Ordered Ordered to site Part Order…" at bounding box center [557, 243] width 279 height 11
select select "3"
click at [418, 238] on select "Select Approved Completed Delivered Invoiced Ordered Ordered to site Part Order…" at bounding box center [557, 243] width 279 height 11
click at [385, 212] on p "Add Row" at bounding box center [354, 213] width 685 height 11
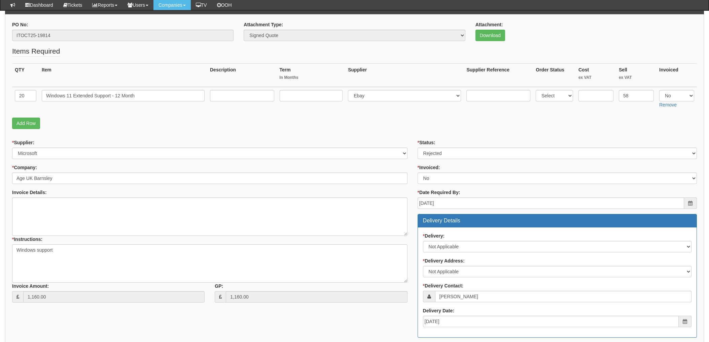
scroll to position [90, 0]
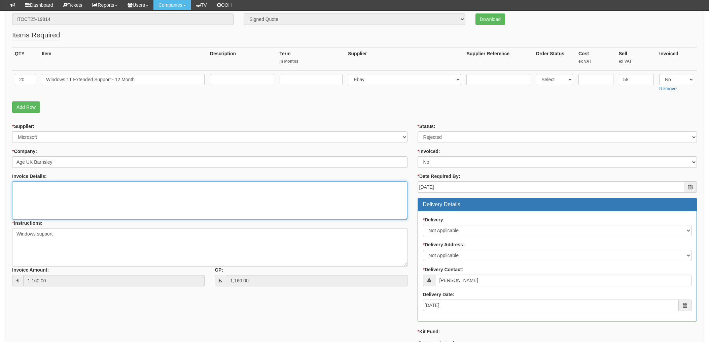
click at [129, 205] on textarea "Invoice Details:" at bounding box center [210, 200] width 396 height 38
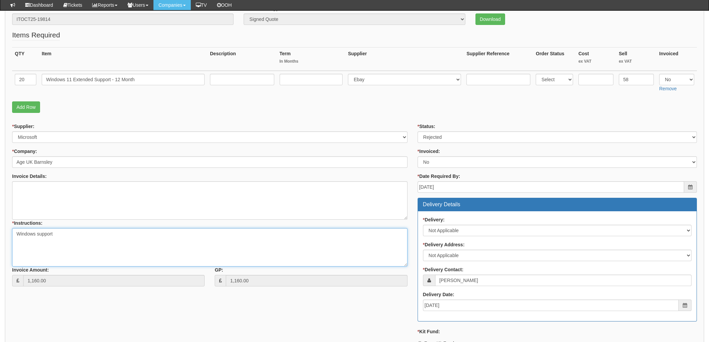
click at [19, 232] on textarea "Windows support" at bounding box center [210, 247] width 396 height 38
click at [17, 231] on textarea "Windows support" at bounding box center [210, 247] width 396 height 38
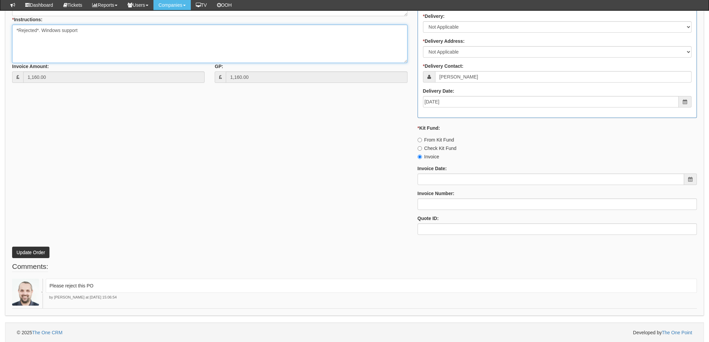
scroll to position [294, 0]
type textarea "*Rejected*. Windows support"
click at [24, 248] on button "Update Order" at bounding box center [30, 251] width 37 height 11
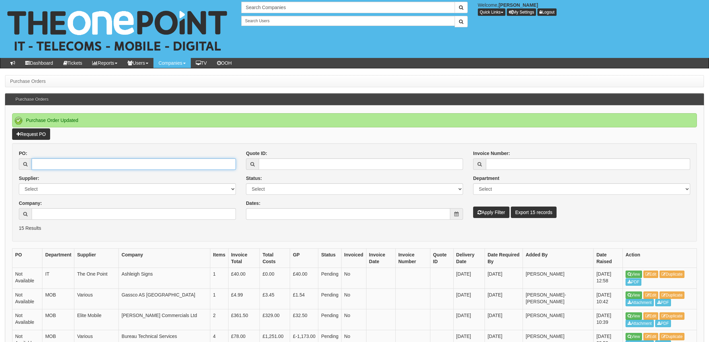
click at [109, 167] on input "PO:" at bounding box center [134, 163] width 204 height 11
type input "19582"
click at [473, 206] on button "Apply Filter" at bounding box center [491, 211] width 36 height 11
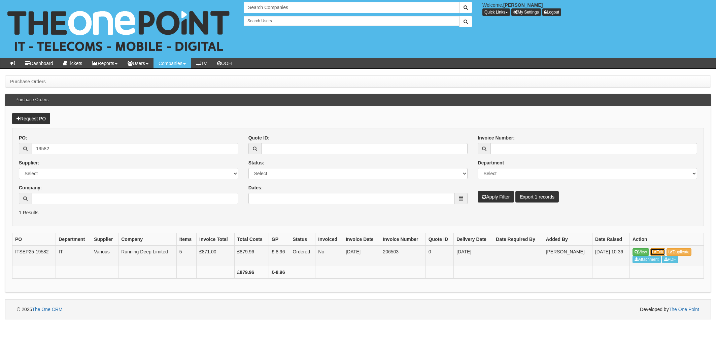
click at [664, 251] on link "Edit" at bounding box center [657, 251] width 15 height 7
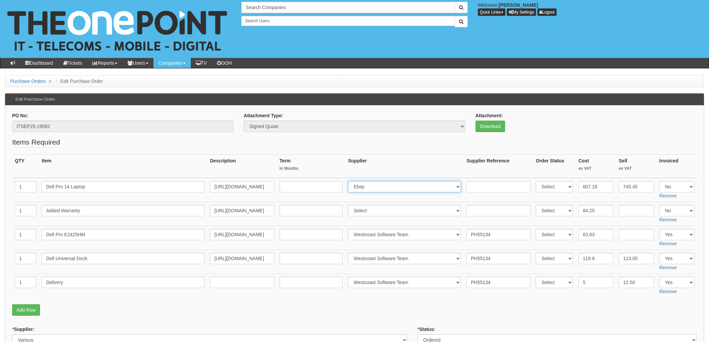
click at [377, 188] on select "Select 123 REG.co.uk 1Password 3 4Gon AA Jones Electric Ltd Abzorb Access Group…" at bounding box center [404, 186] width 113 height 11
click at [492, 185] on input "text" at bounding box center [499, 186] width 64 height 11
paste input "PF41089"
type input "PF41089"
click at [379, 189] on select "Select 123 REG.co.uk 1Password 3 4Gon AA Jones Electric Ltd Abzorb Access Group…" at bounding box center [404, 186] width 113 height 11
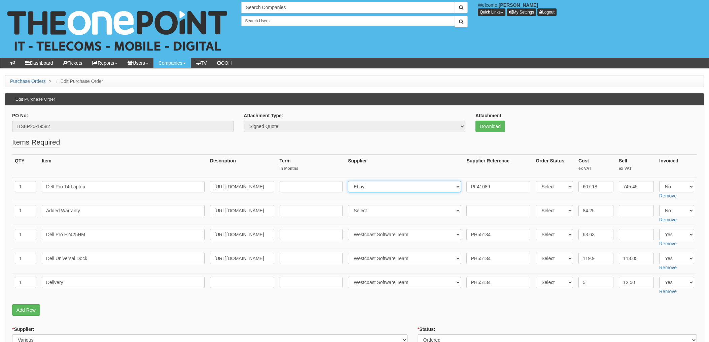
select select "211"
click at [350, 181] on select "Select 123 REG.co.uk 1Password 3 4Gon AA Jones Electric Ltd Abzorb Access Group…" at bounding box center [404, 186] width 113 height 11
click at [377, 173] on th "Supplier" at bounding box center [404, 167] width 119 height 24
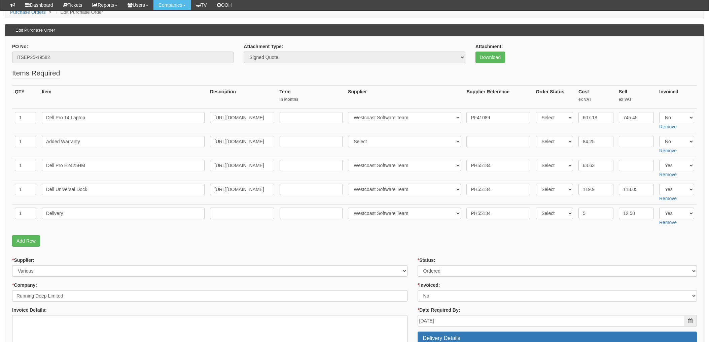
scroll to position [90, 0]
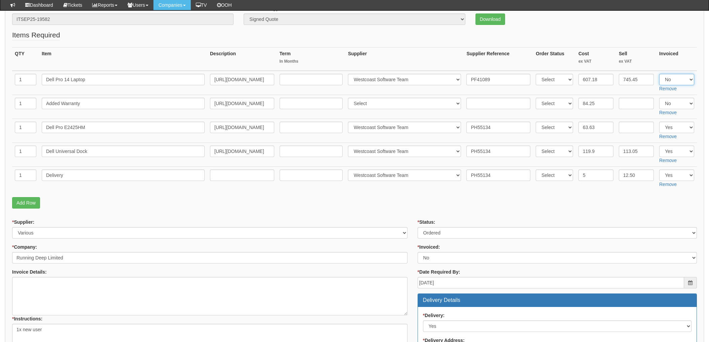
click at [674, 79] on select "Select Yes No N/A" at bounding box center [677, 79] width 35 height 11
select select "Yes"
click at [660, 74] on select "Select Yes No N/A" at bounding box center [677, 79] width 35 height 11
click at [438, 205] on p "Add Row" at bounding box center [354, 202] width 685 height 11
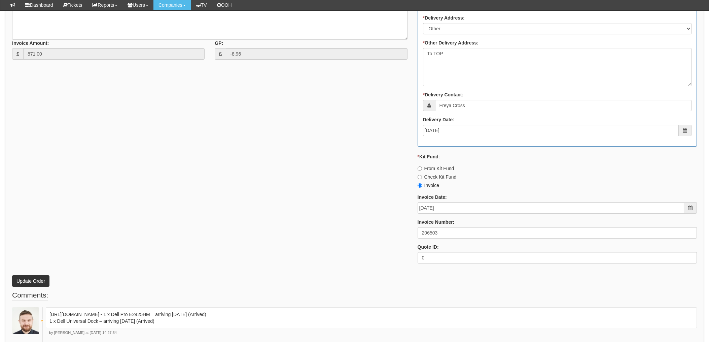
scroll to position [494, 0]
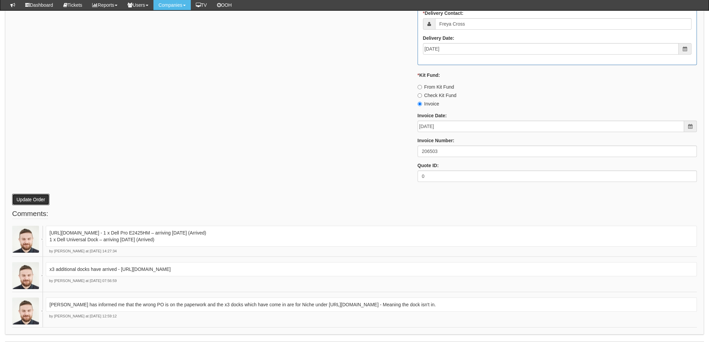
click at [29, 202] on button "Update Order" at bounding box center [30, 199] width 37 height 11
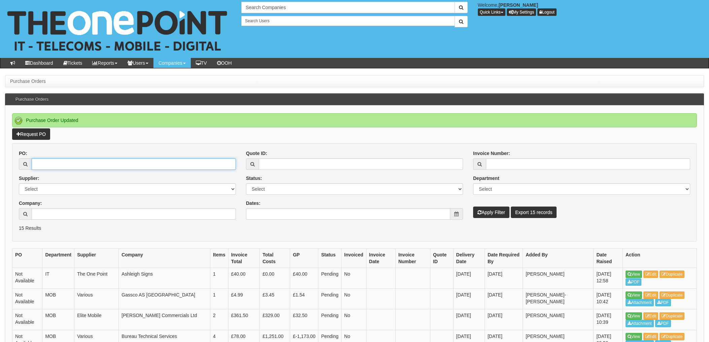
click at [56, 163] on input "PO:" at bounding box center [134, 163] width 204 height 11
type input "19565"
click at [473, 206] on button "Apply Filter" at bounding box center [491, 211] width 36 height 11
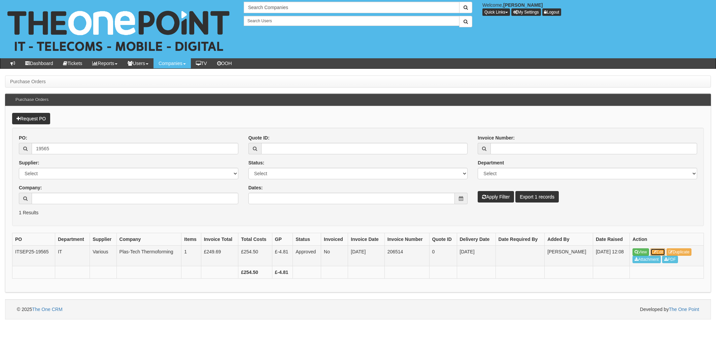
click at [663, 252] on link "Edit" at bounding box center [657, 251] width 15 height 7
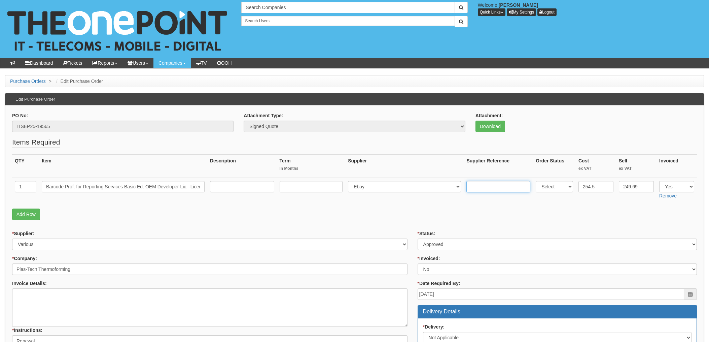
click at [475, 185] on input "text" at bounding box center [499, 186] width 64 height 11
paste input "PayPro Global"
type input "PayPro Global"
click at [422, 215] on p "Add Row" at bounding box center [354, 213] width 685 height 11
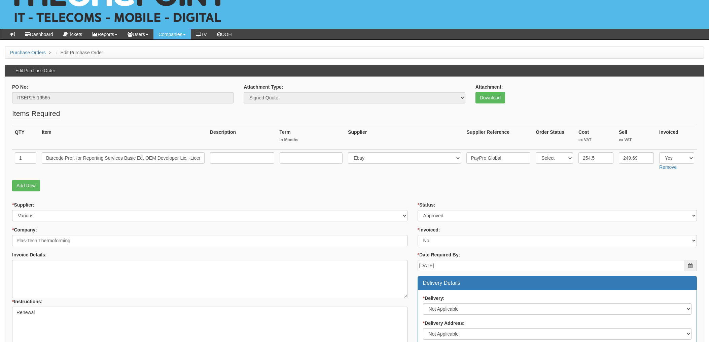
scroll to position [45, 0]
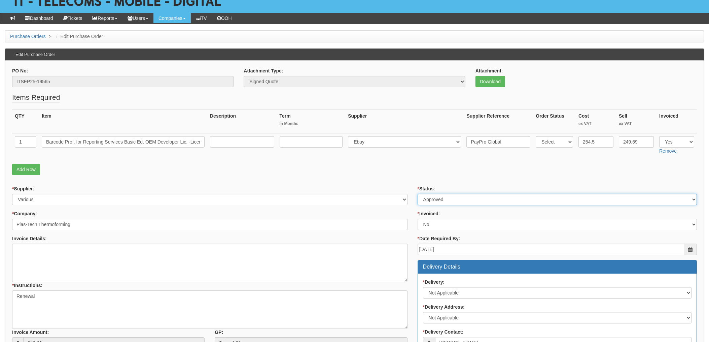
click at [431, 204] on select "Select Approved Completed Delivered Invoiced Ordered Ordered to site Part Order…" at bounding box center [557, 199] width 279 height 11
select select "4"
click at [418, 194] on select "Select Approved Completed Delivered Invoiced Ordered Ordered to site Part Order…" at bounding box center [557, 199] width 279 height 11
drag, startPoint x: 436, startPoint y: 226, endPoint x: 437, endPoint y: 229, distance: 3.8
click at [436, 226] on select "Select Yes No N/A STB (part of order)" at bounding box center [557, 223] width 279 height 11
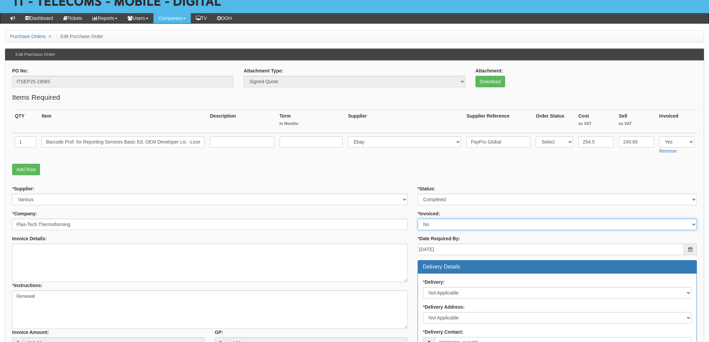
select select "1"
click at [418, 218] on select "Select Yes No N/A STB (part of order)" at bounding box center [557, 223] width 279 height 11
click at [404, 184] on form "PO No: ITSEP25-19565 Attachment Type: Select Signed Quote Auth email if quote u…" at bounding box center [354, 295] width 685 height 456
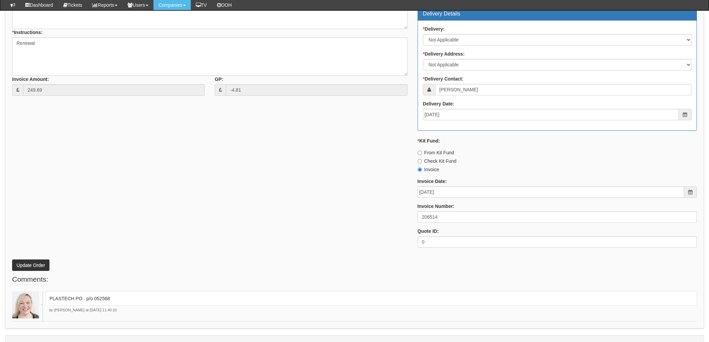
scroll to position [294, 0]
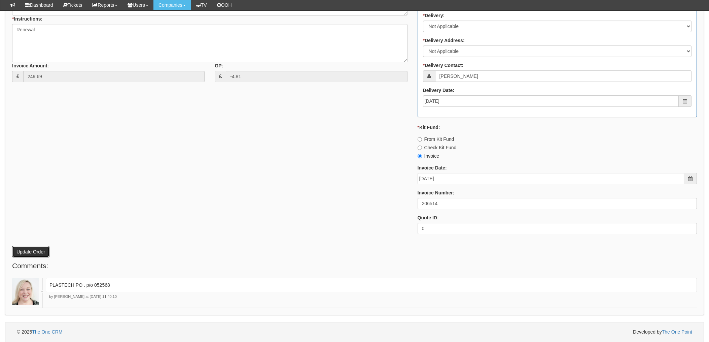
click at [34, 250] on button "Update Order" at bounding box center [30, 251] width 37 height 11
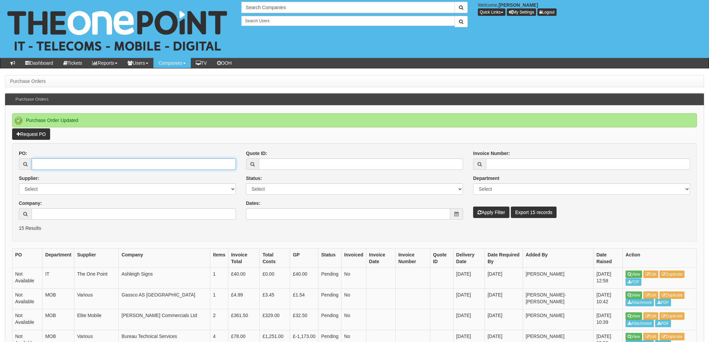
click at [82, 169] on input "PO:" at bounding box center [134, 163] width 204 height 11
type input "3"
type input "19591"
click at [473, 206] on button "Apply Filter" at bounding box center [491, 211] width 36 height 11
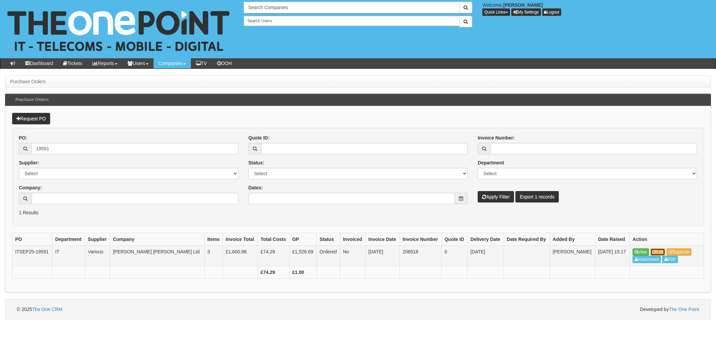
click at [659, 251] on link "Edit" at bounding box center [657, 251] width 15 height 7
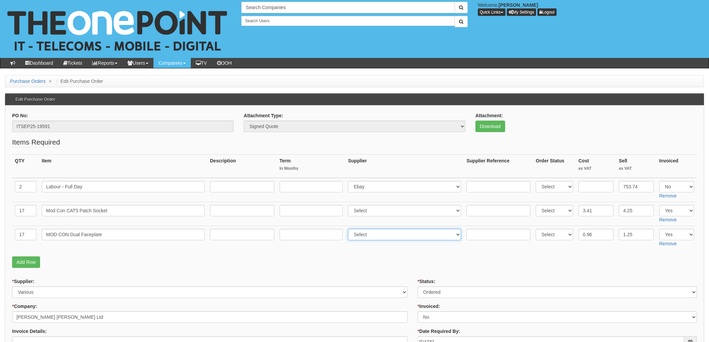
click at [375, 234] on select "Select 123 REG.co.uk 1Password 3 4Gon AA Jones Electric Ltd Abzorb Access Group…" at bounding box center [404, 234] width 113 height 11
select select "10"
click at [350, 229] on select "Select 123 REG.co.uk 1Password 3 4Gon AA Jones Electric Ltd Abzorb Access Group…" at bounding box center [404, 234] width 113 height 11
click at [485, 235] on input "text" at bounding box center [499, 234] width 64 height 11
paste input "382036"
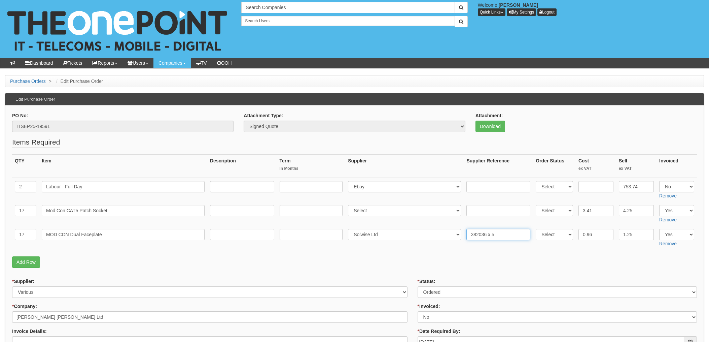
type input "382036 x 5"
click at [375, 213] on select "Select 123 REG.co.uk 1Password 3 4Gon AA Jones Electric Ltd Abzorb Access Group…" at bounding box center [404, 210] width 113 height 11
select select "10"
click at [350, 205] on select "Select 123 REG.co.uk 1Password 3 4Gon AA Jones Electric Ltd Abzorb Access Group…" at bounding box center [404, 210] width 113 height 11
click at [472, 210] on input "text" at bounding box center [499, 210] width 64 height 11
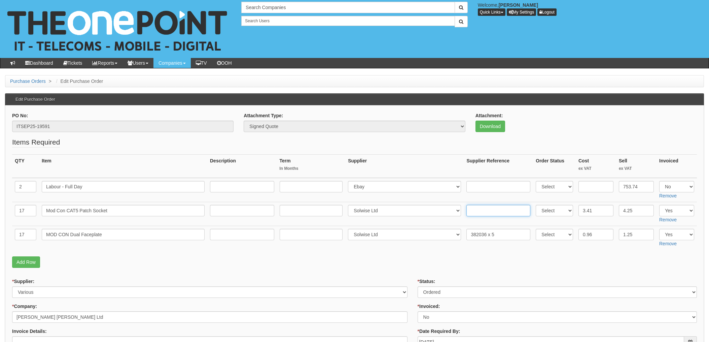
paste input "382036"
type input "382036 x 5"
click at [501, 237] on input "382036 x 5" at bounding box center [499, 234] width 64 height 11
click at [480, 260] on p "Add Row" at bounding box center [354, 261] width 685 height 11
drag, startPoint x: 496, startPoint y: 239, endPoint x: 502, endPoint y: 237, distance: 6.8
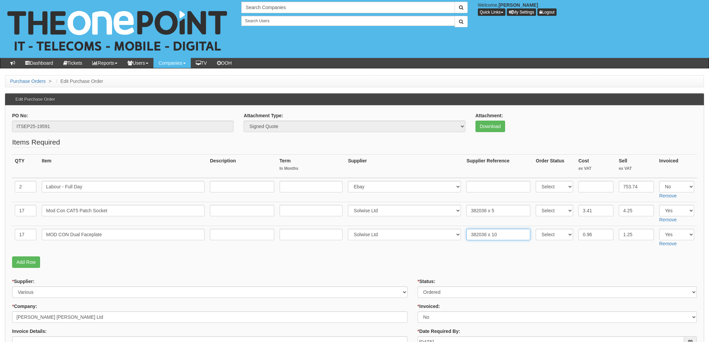
click at [496, 239] on input "382036 x 10" at bounding box center [499, 234] width 64 height 11
paste input "382049"
type input "382036 x 10, 382049 x 7"
click at [500, 212] on input "382036 x 5" at bounding box center [499, 210] width 64 height 11
paste input "382049"
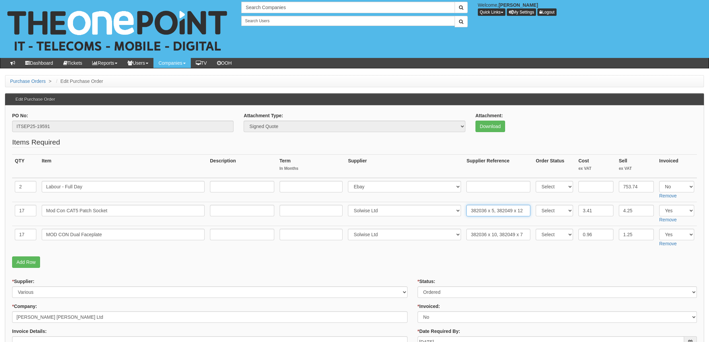
type input "382036 x 5, 382049 x 12"
click at [404, 269] on fieldset "Items Required QTY Item Description Term In Months Supplier Supplier Reference …" at bounding box center [354, 204] width 685 height 134
click at [440, 293] on select "Select Approved Completed Delivered Invoiced Ordered Ordered to site Part Order…" at bounding box center [557, 291] width 279 height 11
select select "4"
click at [418, 286] on select "Select Approved Completed Delivered Invoiced Ordered Ordered to site Part Order…" at bounding box center [557, 291] width 279 height 11
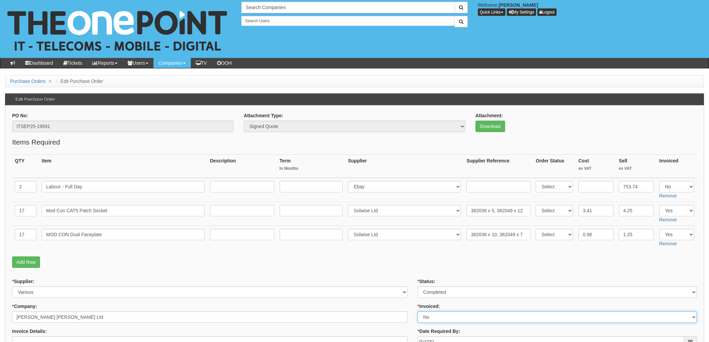
click at [429, 315] on select "Select Yes No N/A STB (part of order)" at bounding box center [557, 316] width 279 height 11
select select "1"
click at [418, 311] on select "Select Yes No N/A STB (part of order)" at bounding box center [557, 316] width 279 height 11
click at [414, 269] on fieldset "Items Required QTY Item Description Term In Months Supplier Supplier Reference …" at bounding box center [354, 204] width 685 height 134
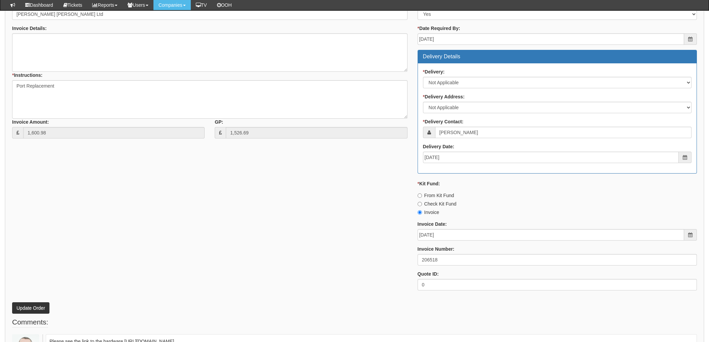
scroll to position [314, 0]
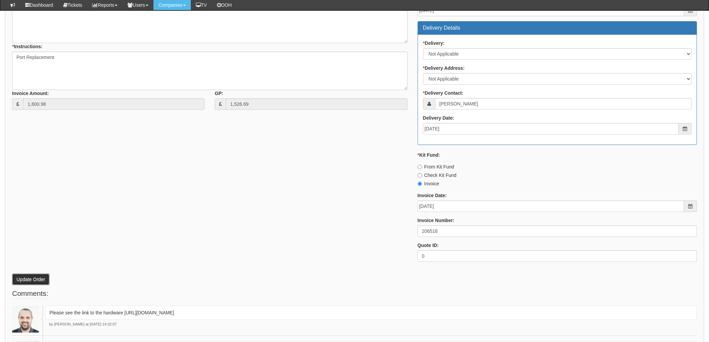
click at [34, 278] on button "Update Order" at bounding box center [30, 278] width 37 height 11
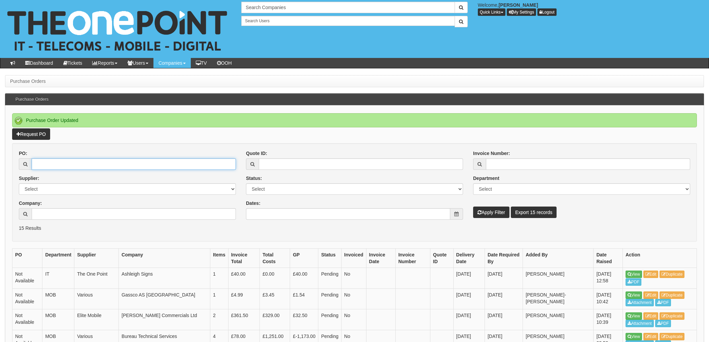
click at [63, 162] on input "PO:" at bounding box center [134, 163] width 204 height 11
type input "19639"
click at [473, 206] on button "Apply Filter" at bounding box center [491, 211] width 36 height 11
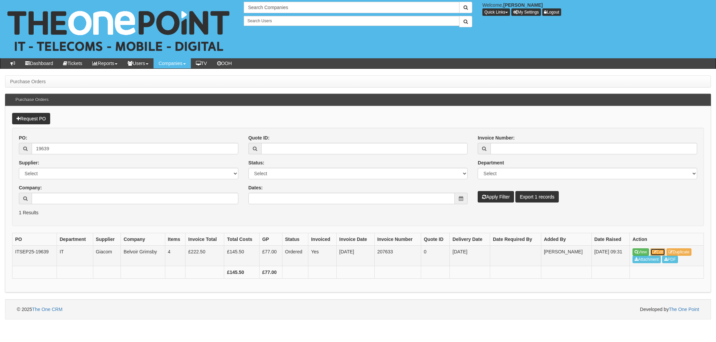
click at [660, 251] on link "Edit" at bounding box center [657, 251] width 15 height 7
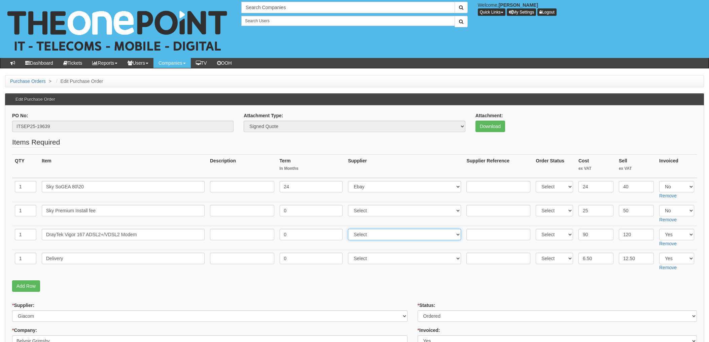
click at [377, 236] on select "Select 123 [DOMAIN_NAME] 1Password 3 4Gon [PERSON_NAME] Electric Ltd Abzorb Acc…" at bounding box center [404, 234] width 113 height 11
select select "106"
click at [350, 229] on select "Select 123 REG.co.uk 1Password 3 4Gon AA Jones Electric Ltd Abzorb Access Group…" at bounding box center [404, 234] width 113 height 11
click at [484, 234] on input "text" at bounding box center [499, 234] width 64 height 11
paste input "1785291"
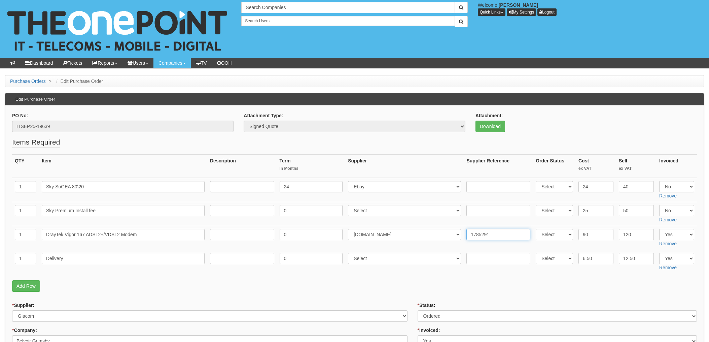
type input "1785291"
click at [363, 261] on select "Select 123 REG.co.uk 1Password 3 4Gon AA Jones Electric Ltd Abzorb Access Group…" at bounding box center [404, 258] width 113 height 11
select select "106"
click at [350, 253] on select "Select 123 REG.co.uk 1Password 3 4Gon AA Jones Electric Ltd Abzorb Access Group…" at bounding box center [404, 258] width 113 height 11
click at [480, 259] on input "text" at bounding box center [499, 258] width 64 height 11
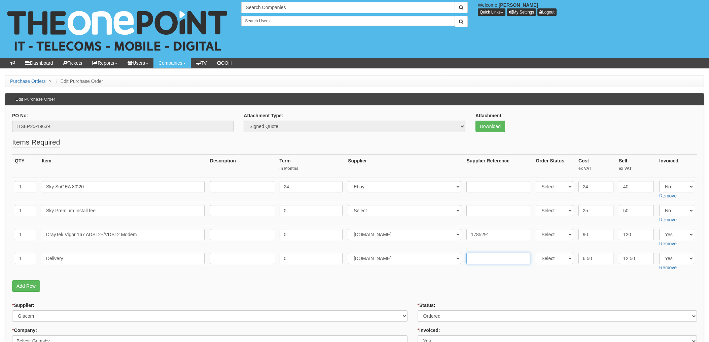
paste input "1785291"
type input "1785291"
click at [482, 293] on fieldset "Items Required QTY Item Description Term In Months Supplier Supplier Reference …" at bounding box center [354, 216] width 685 height 158
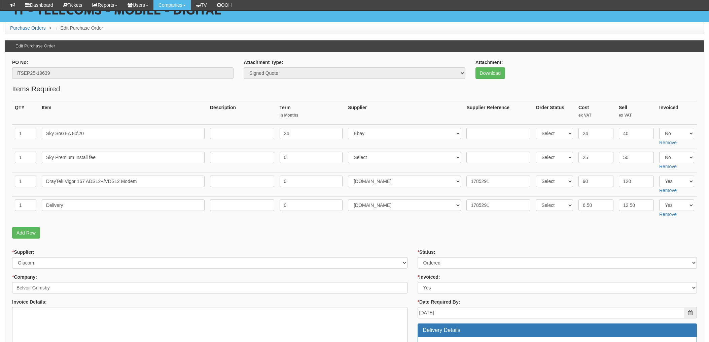
scroll to position [90, 0]
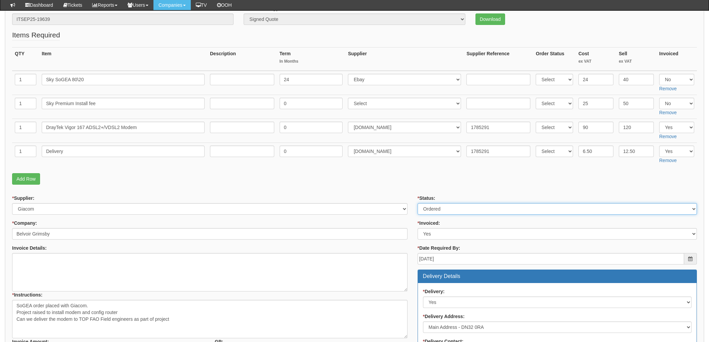
drag, startPoint x: 440, startPoint y: 206, endPoint x: 439, endPoint y: 212, distance: 6.2
click at [440, 206] on select "Select Approved Completed Delivered Invoiced Ordered Ordered to site Part Order…" at bounding box center [557, 208] width 279 height 11
click at [400, 183] on p "Add Row" at bounding box center [354, 178] width 685 height 11
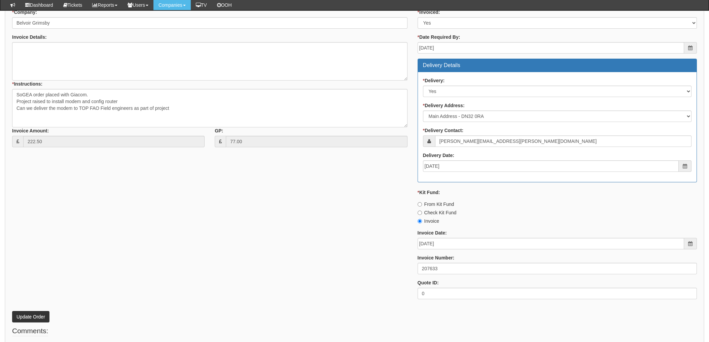
scroll to position [399, 0]
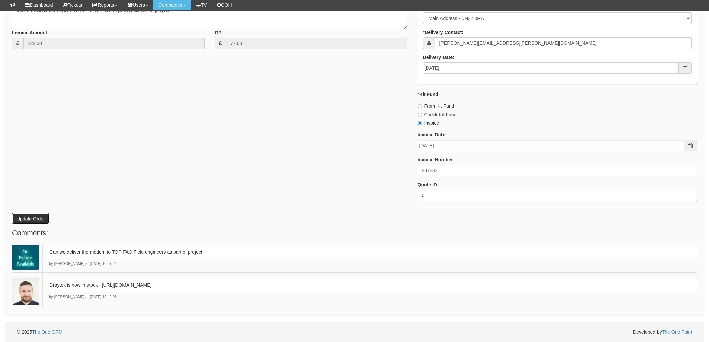
click at [26, 216] on button "Update Order" at bounding box center [30, 218] width 37 height 11
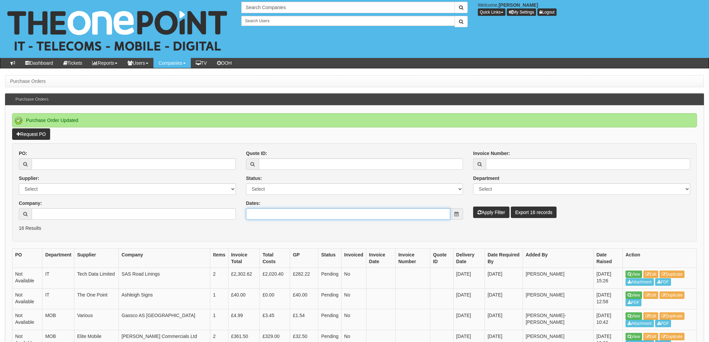
click at [277, 210] on input "Dates:" at bounding box center [348, 213] width 204 height 11
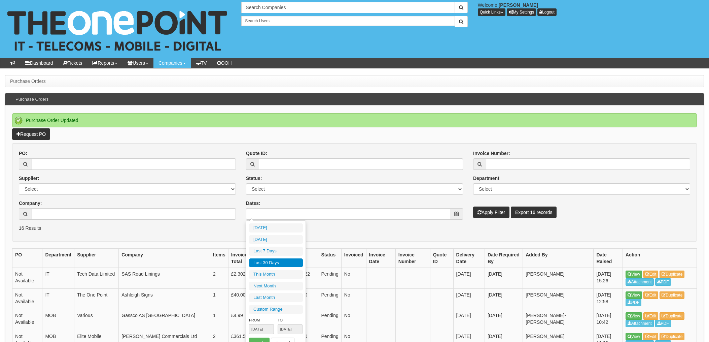
click at [420, 230] on p "16 Results" at bounding box center [355, 228] width 672 height 7
click at [306, 212] on input "Dates:" at bounding box center [348, 213] width 204 height 11
click at [255, 307] on li "Custom Range" at bounding box center [276, 309] width 54 height 9
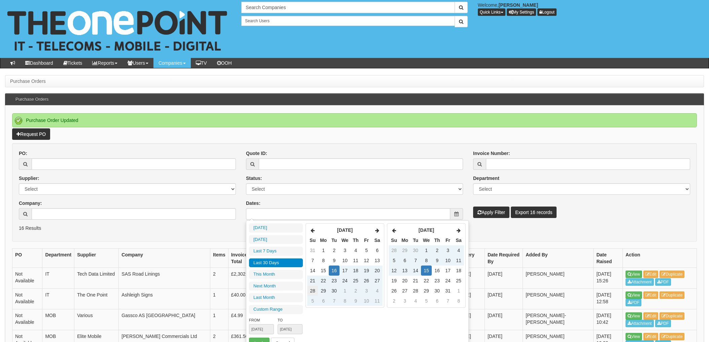
type input "[DATE]"
click at [325, 290] on td "29" at bounding box center [323, 290] width 11 height 10
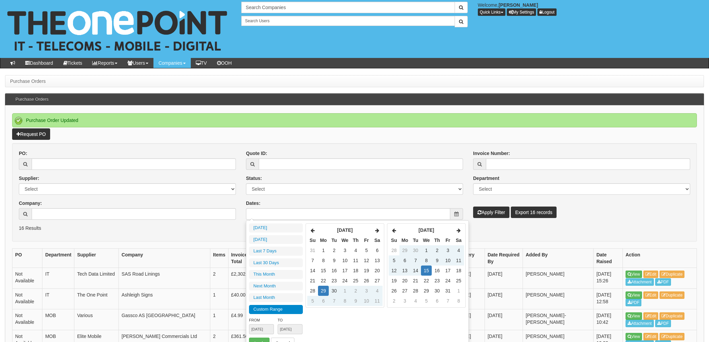
type input "[DATE]"
click at [426, 249] on td "1" at bounding box center [426, 250] width 11 height 10
type input "[DATE]"
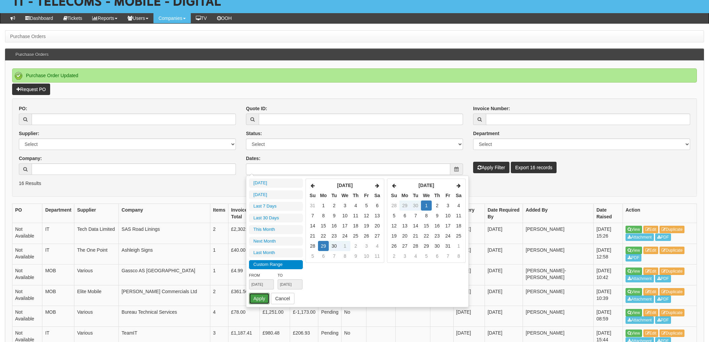
click at [257, 297] on button "Apply" at bounding box center [259, 298] width 21 height 11
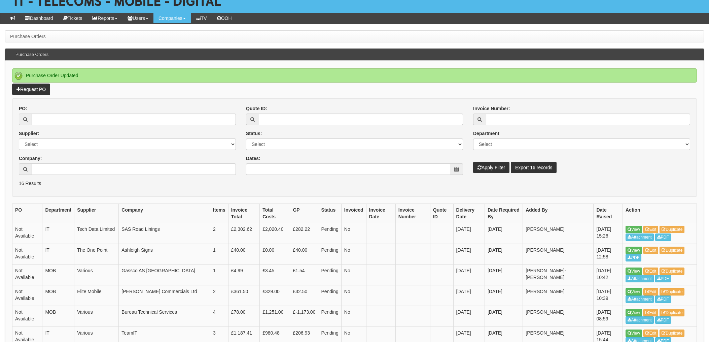
type input "[DATE] - [DATE]"
click at [489, 167] on button "Apply Filter" at bounding box center [491, 167] width 36 height 11
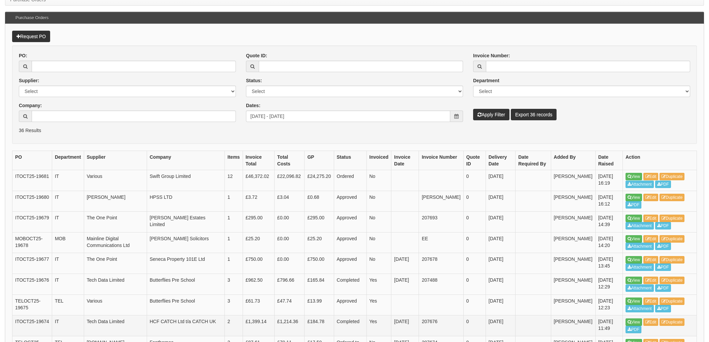
scroll to position [45, 0]
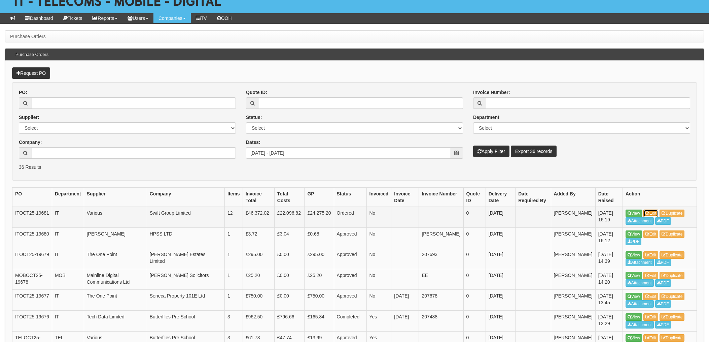
click at [652, 211] on link "Edit" at bounding box center [651, 212] width 15 height 7
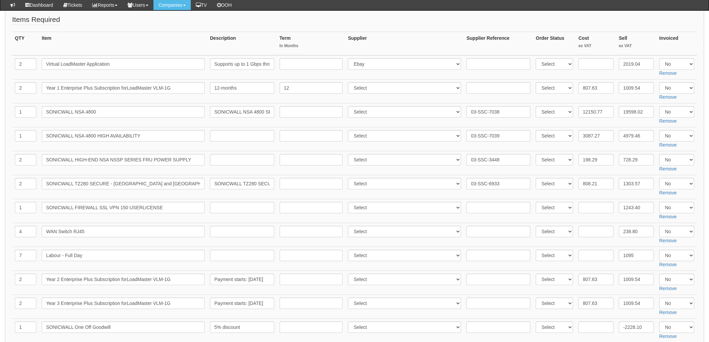
scroll to position [90, 0]
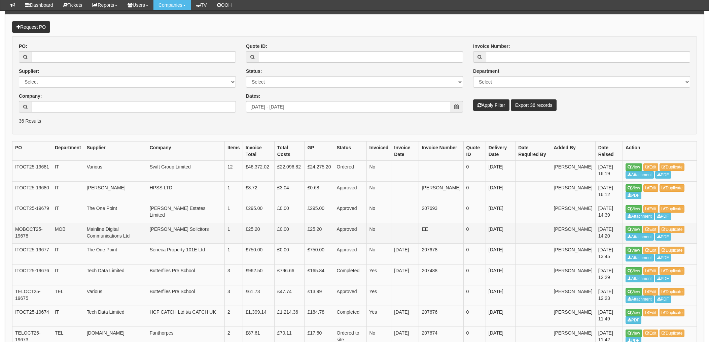
scroll to position [90, 0]
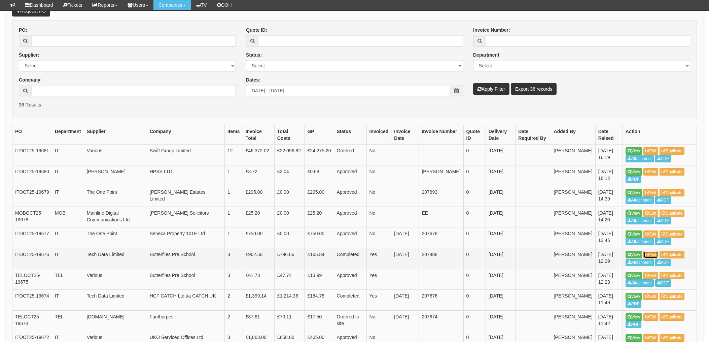
click at [653, 253] on link "Edit" at bounding box center [651, 254] width 15 height 7
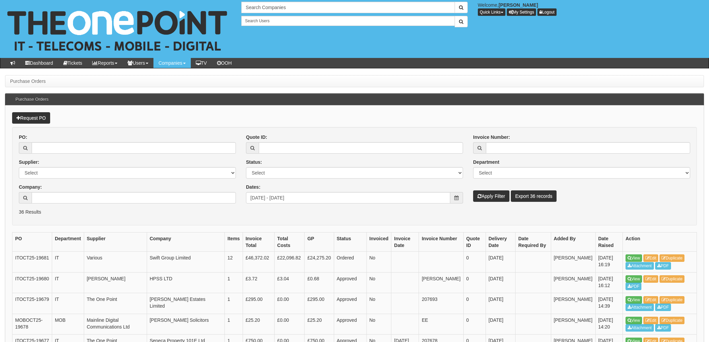
scroll to position [107, 0]
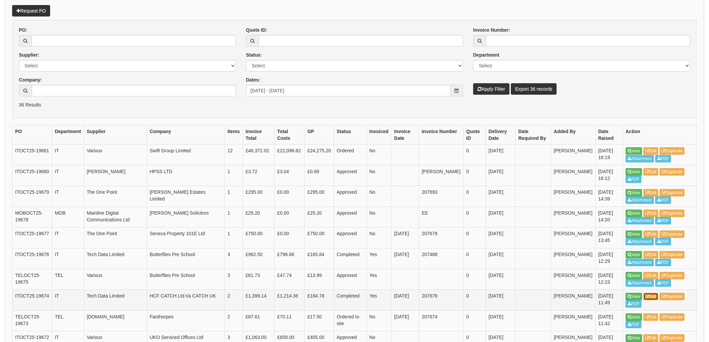
click at [654, 296] on link "Edit" at bounding box center [651, 296] width 15 height 7
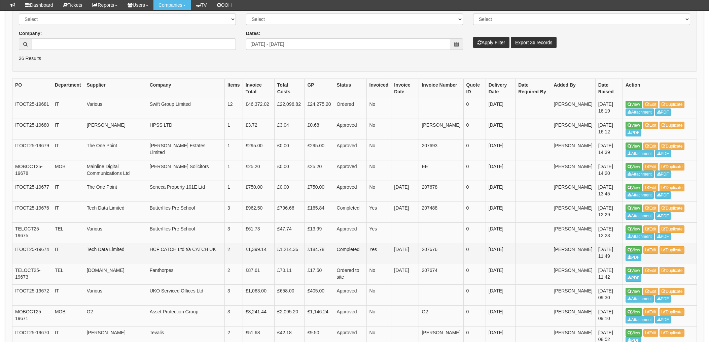
scroll to position [152, 0]
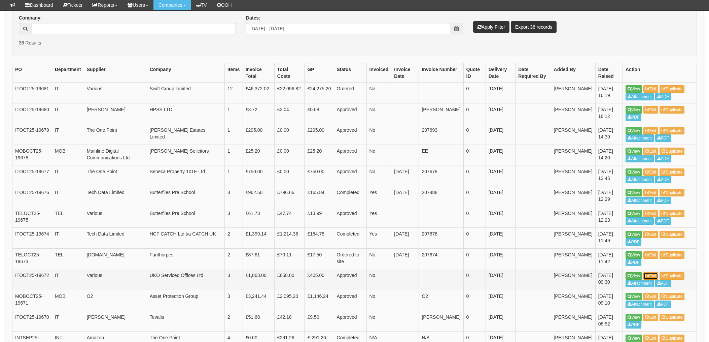
click at [653, 276] on link "Edit" at bounding box center [651, 275] width 15 height 7
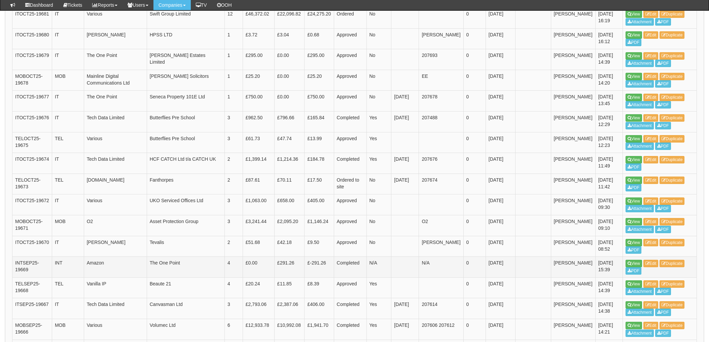
scroll to position [242, 0]
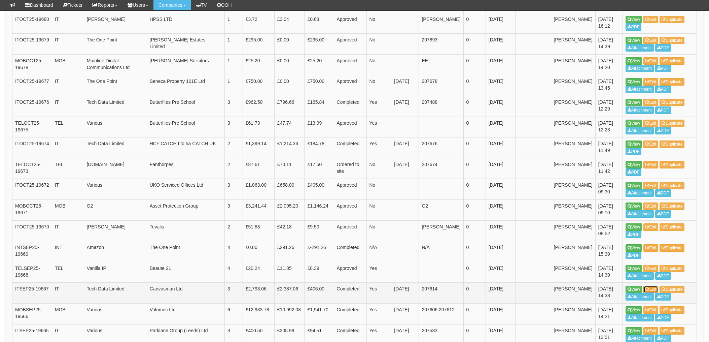
click at [655, 288] on link "Edit" at bounding box center [651, 288] width 15 height 7
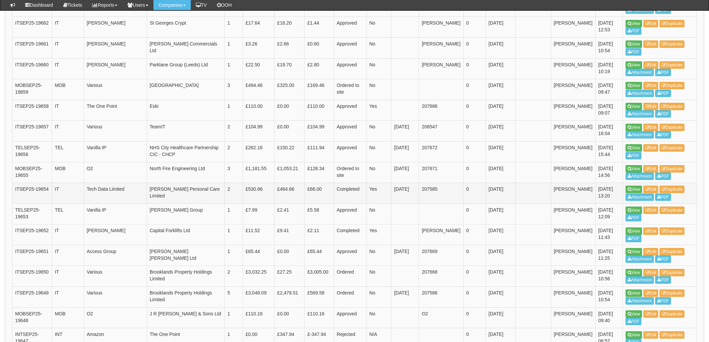
scroll to position [615, 0]
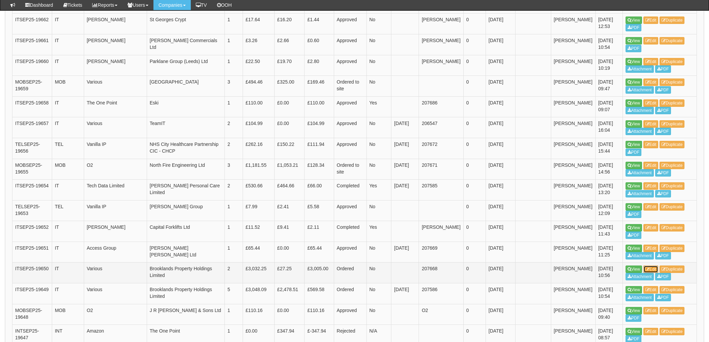
click at [653, 268] on link "Edit" at bounding box center [651, 268] width 15 height 7
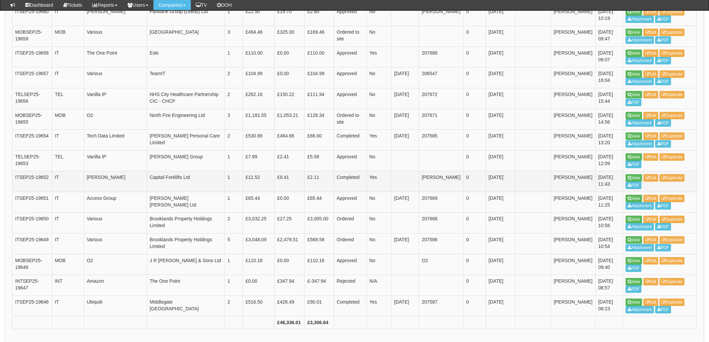
scroll to position [692, 0]
